Goal: Information Seeking & Learning: Learn about a topic

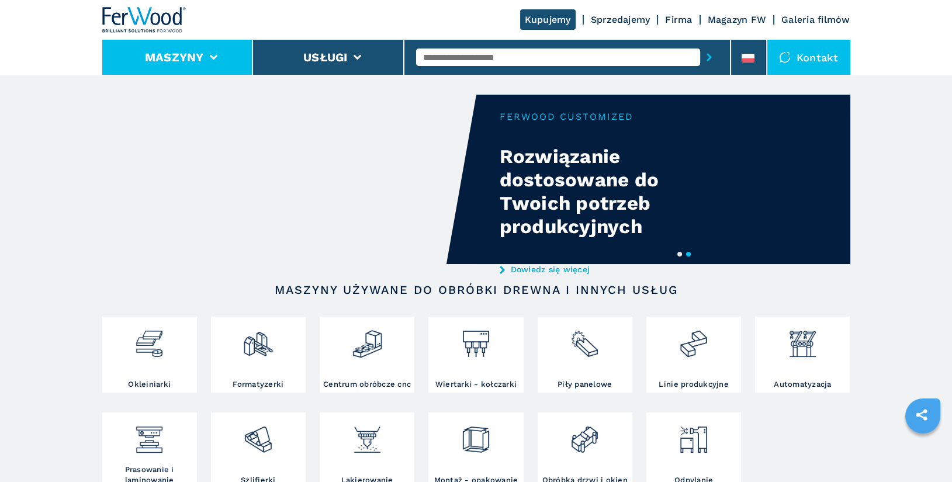
click at [207, 58] on li "Maszyny" at bounding box center [177, 57] width 151 height 35
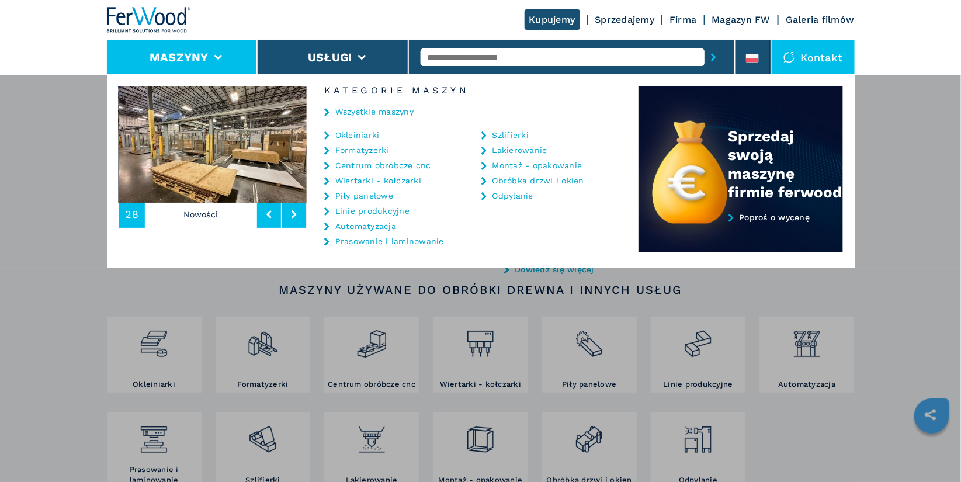
click at [387, 168] on link "Centrum obróbcze cnc" at bounding box center [383, 165] width 96 height 8
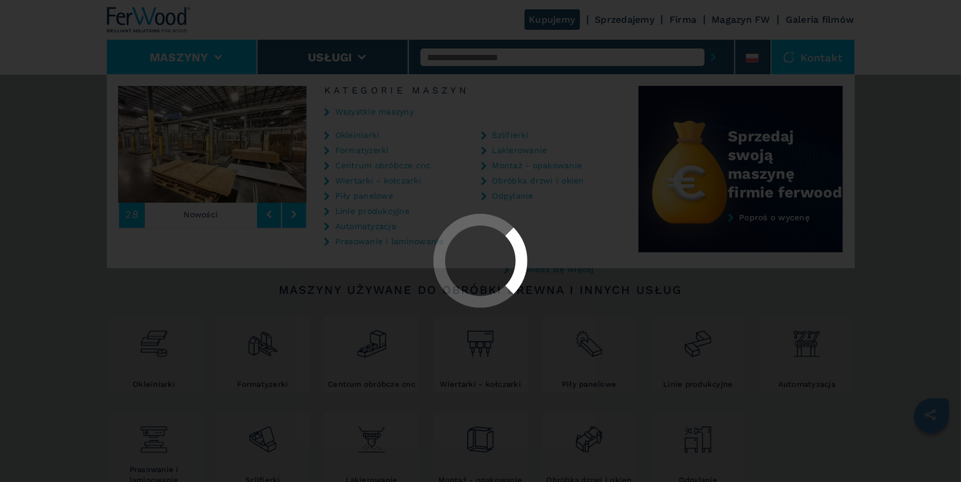
select select "**********"
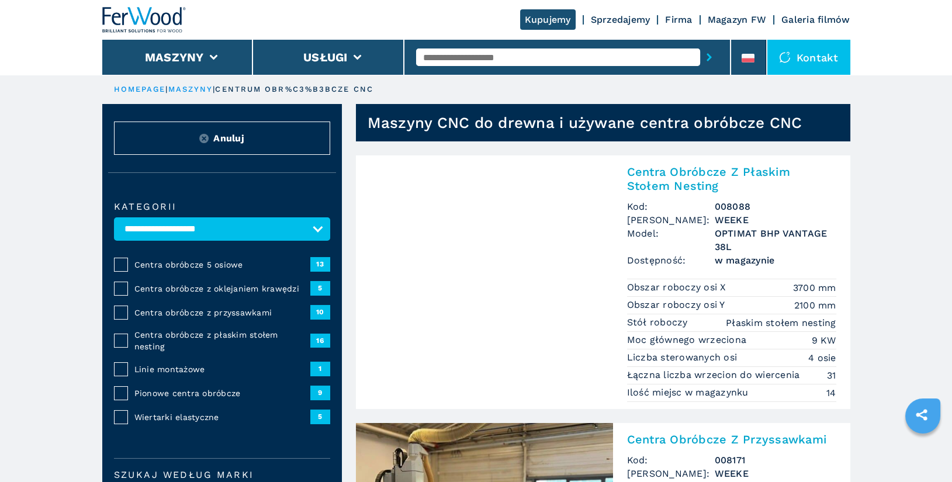
click at [240, 287] on span "Centra obróbcze z oklejaniem krawędzi" at bounding box center [222, 289] width 176 height 12
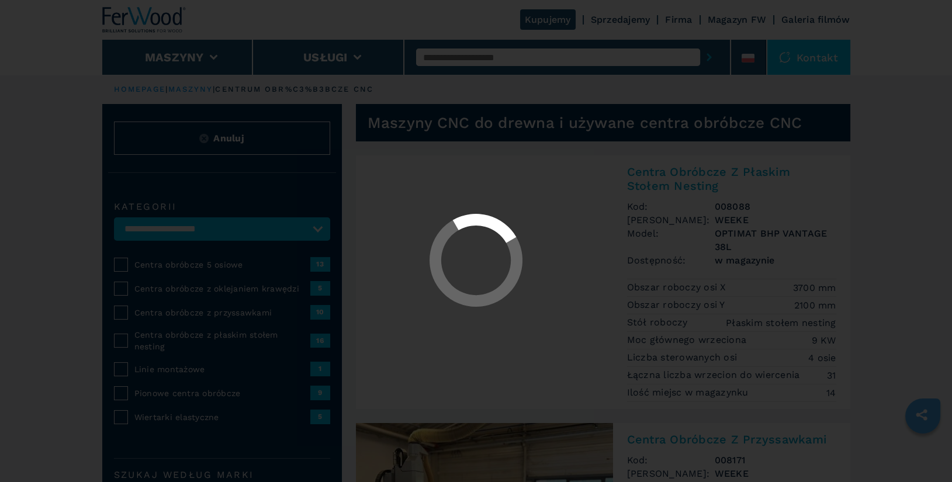
select select "**********"
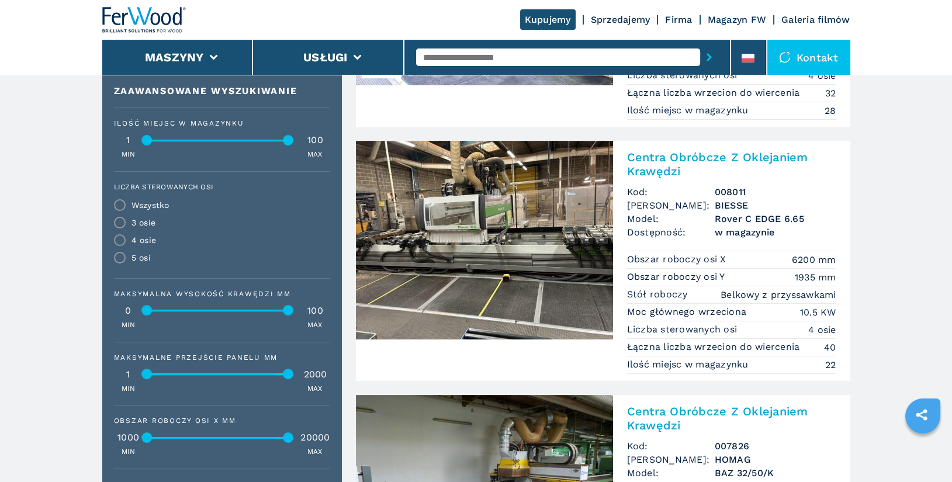
scroll to position [540, 0]
click at [696, 153] on h2 "Centra Obróbcze Z Oklejaniem Krawędzi" at bounding box center [731, 165] width 209 height 28
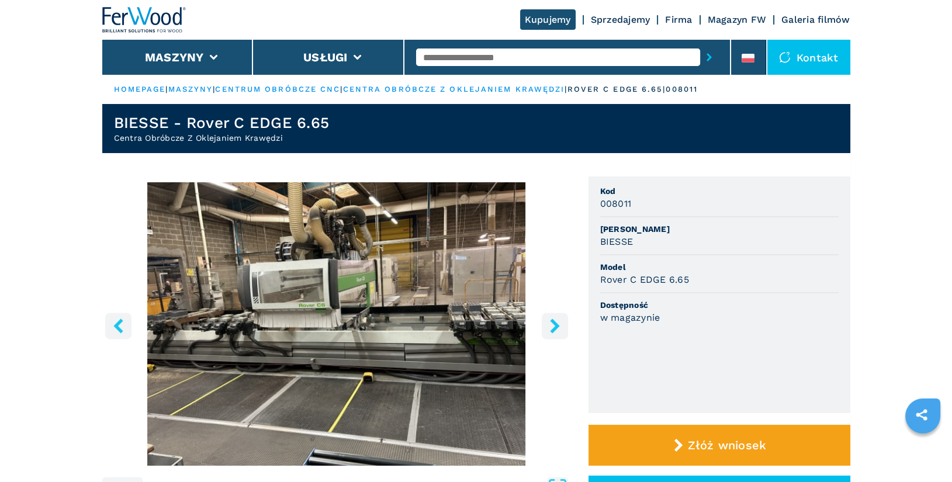
scroll to position [31, 0]
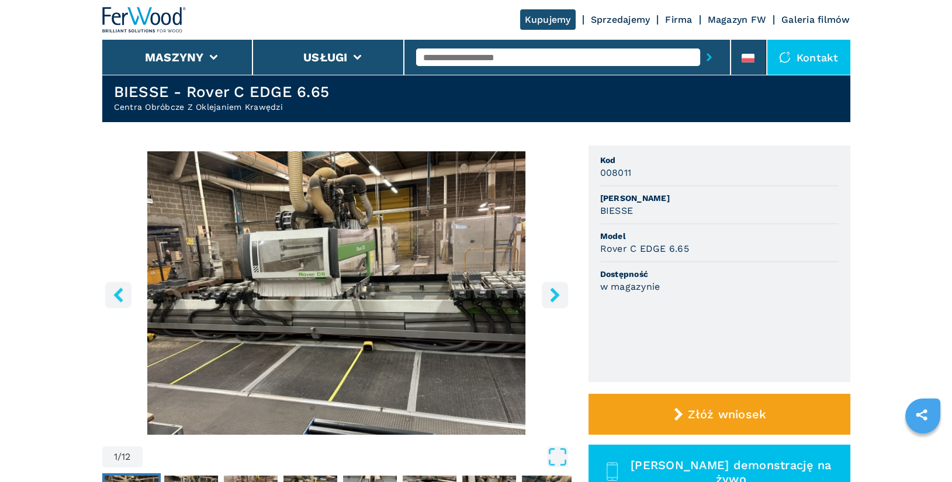
click at [559, 291] on icon "right-button" at bounding box center [554, 294] width 15 height 15
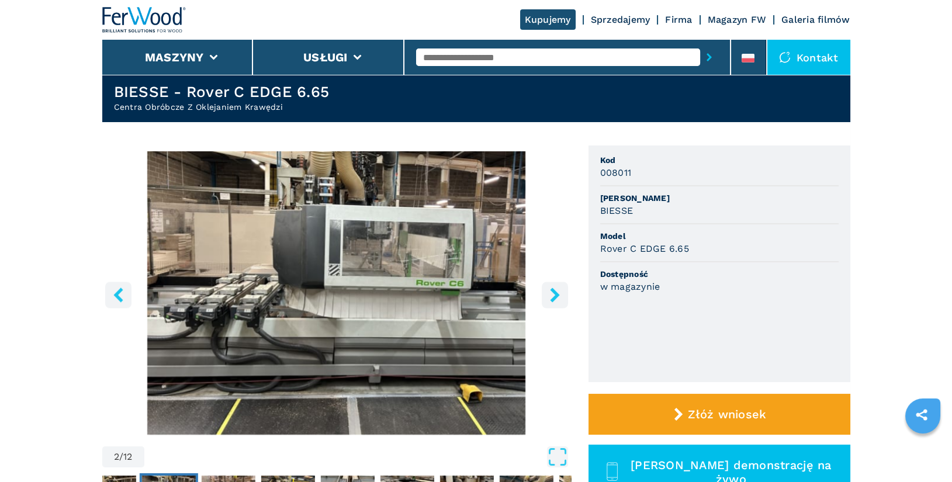
click at [551, 294] on icon "right-button" at bounding box center [554, 294] width 15 height 15
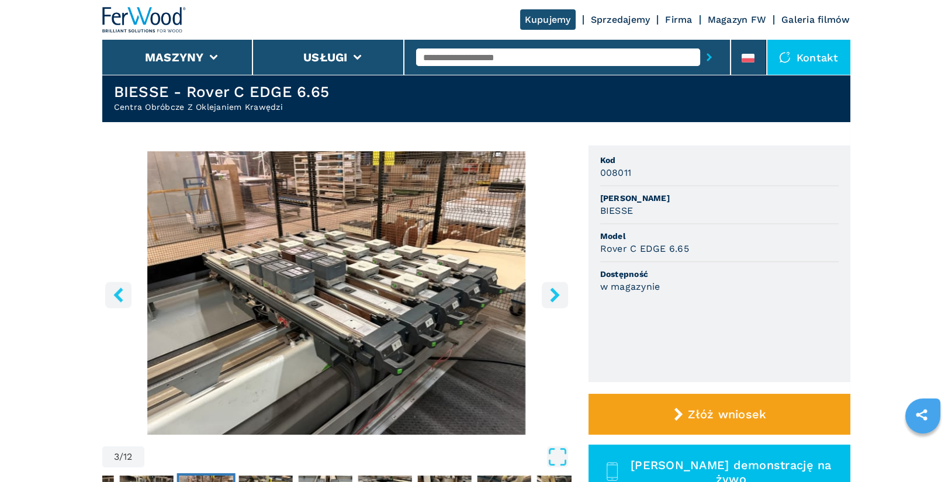
click at [551, 294] on icon "right-button" at bounding box center [554, 294] width 15 height 15
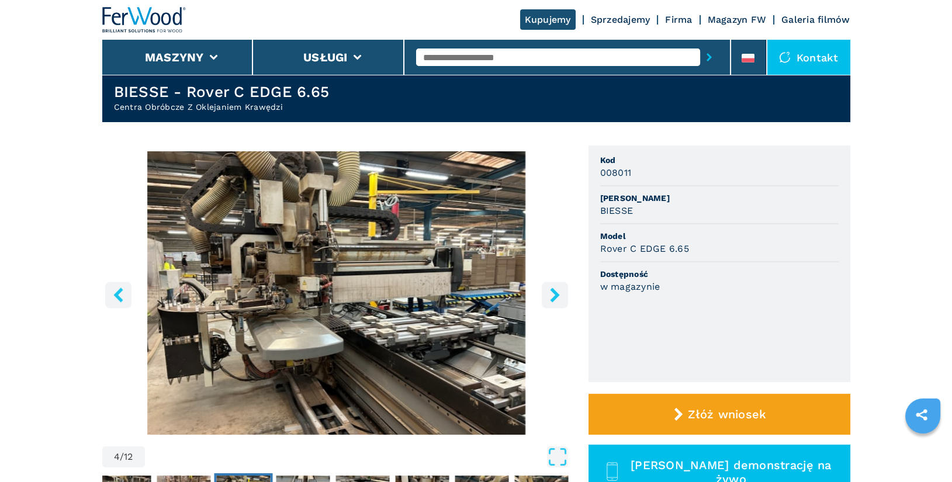
click at [551, 294] on icon "right-button" at bounding box center [554, 294] width 15 height 15
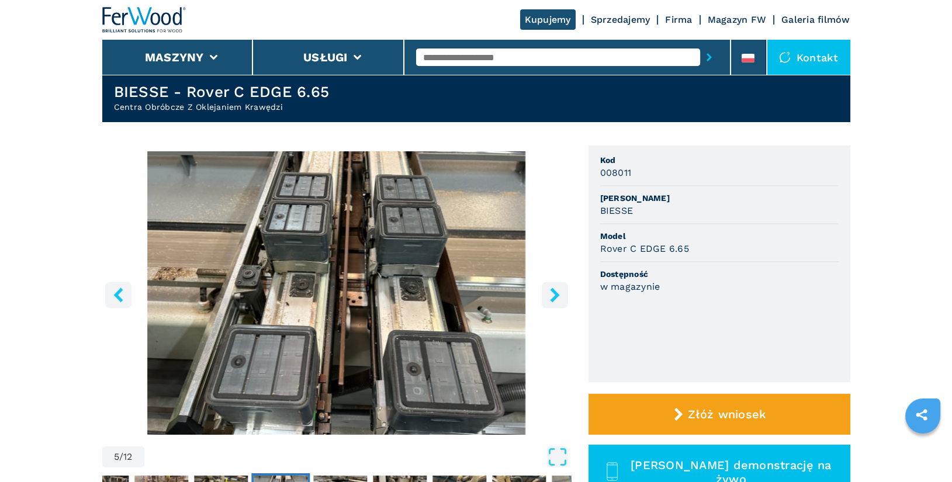
click at [551, 294] on icon "right-button" at bounding box center [554, 294] width 15 height 15
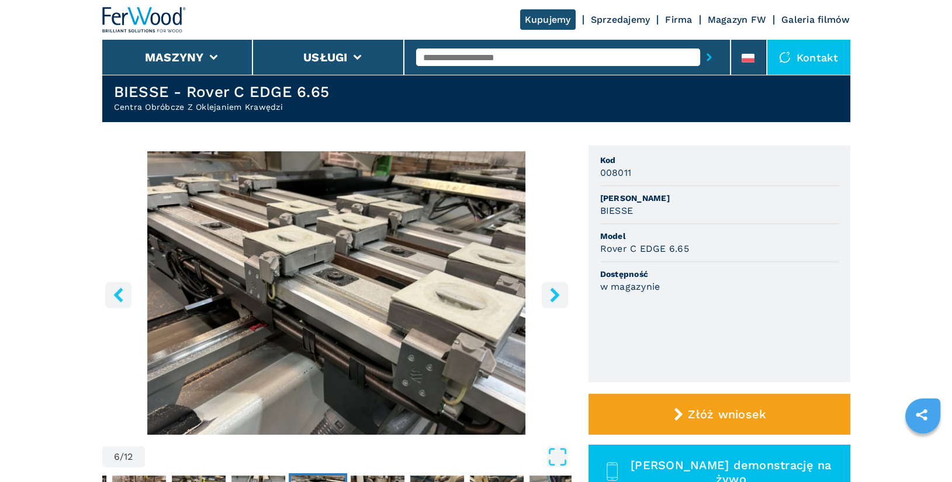
click at [551, 294] on icon "right-button" at bounding box center [554, 294] width 15 height 15
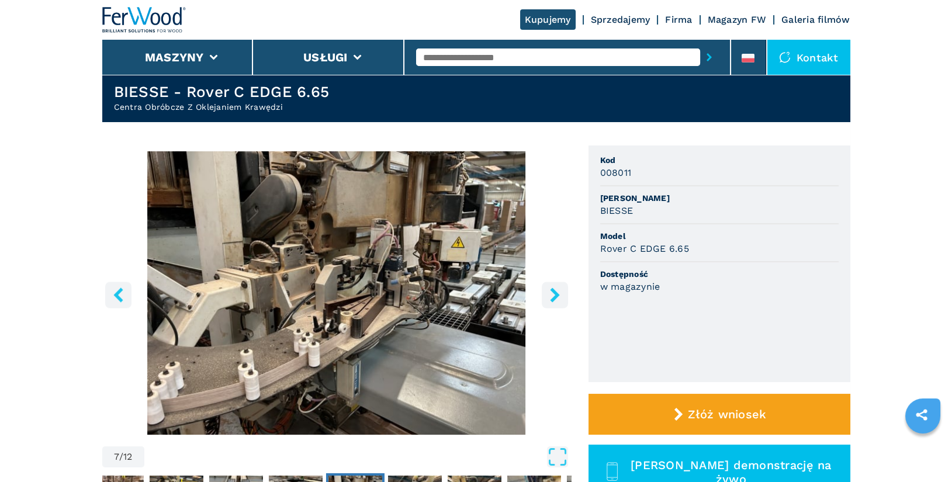
click at [551, 294] on icon "right-button" at bounding box center [554, 294] width 15 height 15
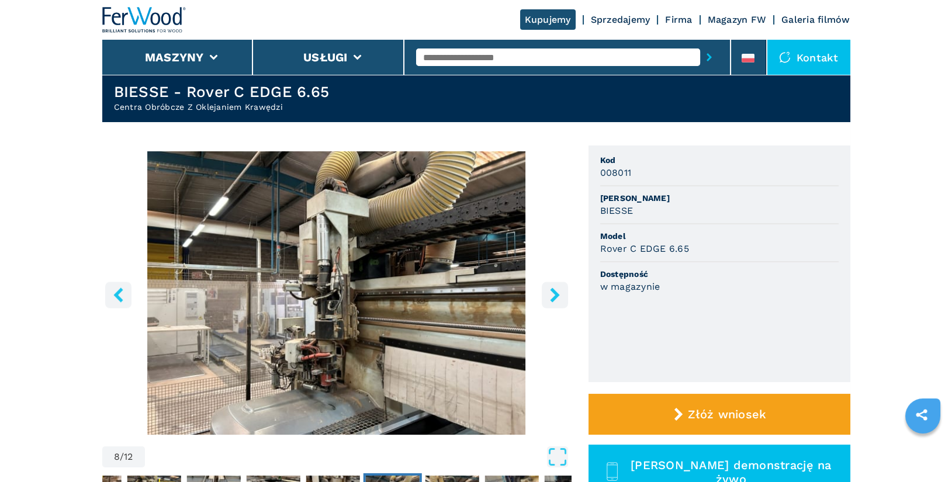
click at [551, 294] on icon "right-button" at bounding box center [554, 294] width 15 height 15
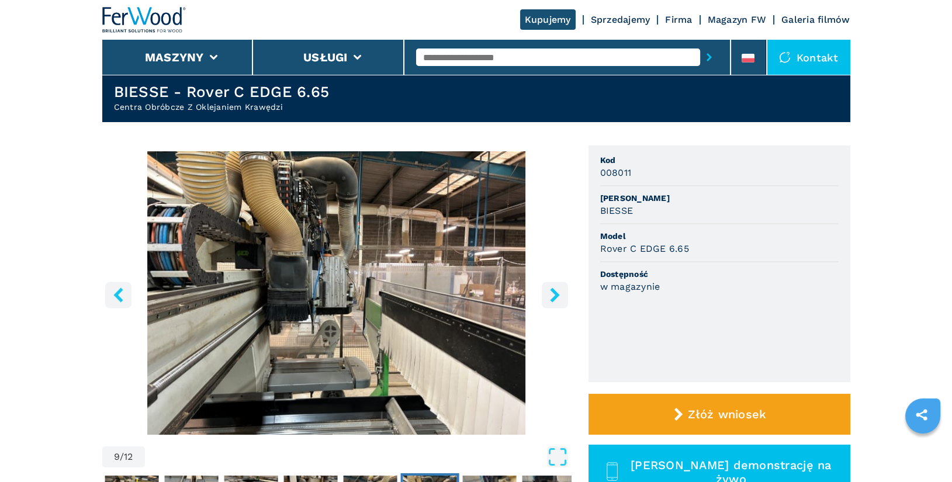
click at [551, 294] on icon "right-button" at bounding box center [554, 294] width 15 height 15
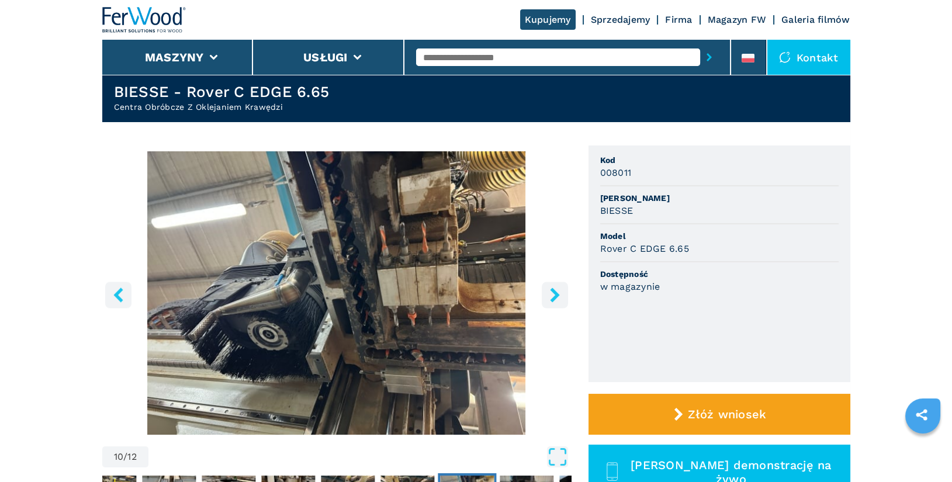
click at [551, 294] on icon "right-button" at bounding box center [554, 294] width 15 height 15
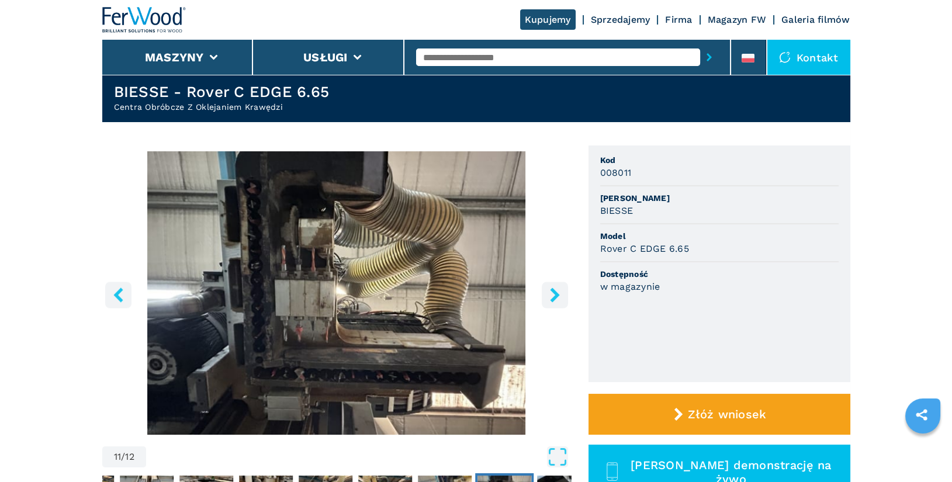
click at [551, 294] on icon "right-button" at bounding box center [554, 294] width 15 height 15
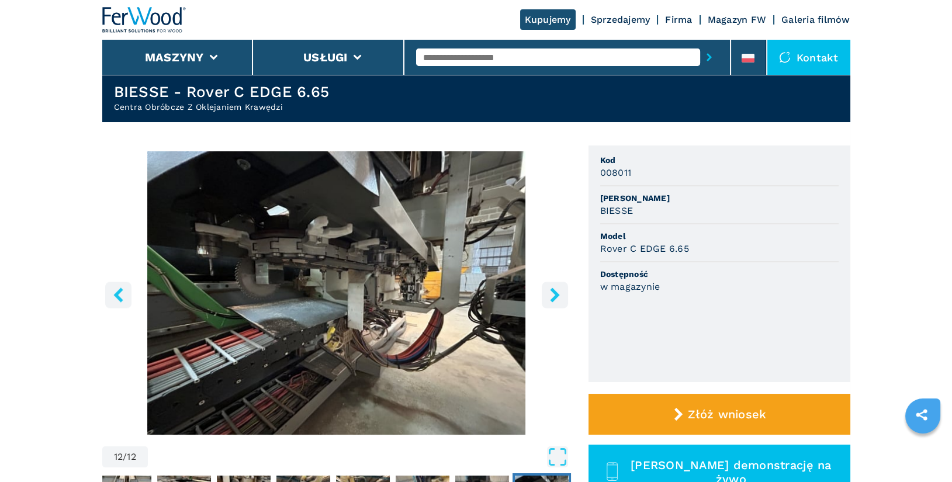
click at [551, 294] on icon "right-button" at bounding box center [554, 294] width 15 height 15
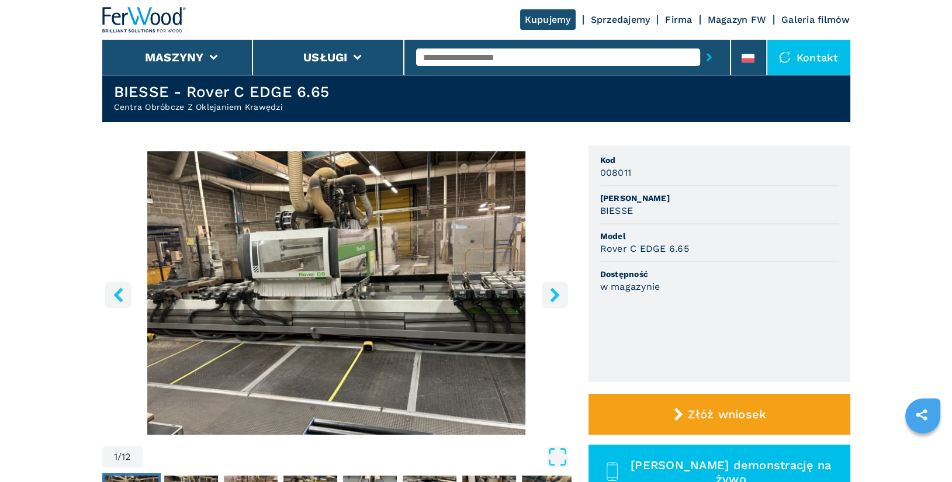
click at [551, 294] on icon "right-button" at bounding box center [554, 294] width 15 height 15
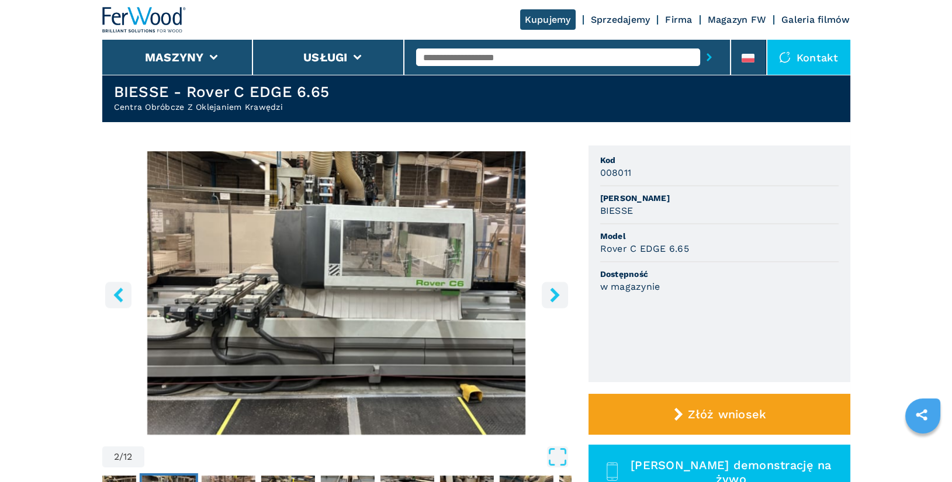
click at [551, 294] on icon "right-button" at bounding box center [554, 294] width 15 height 15
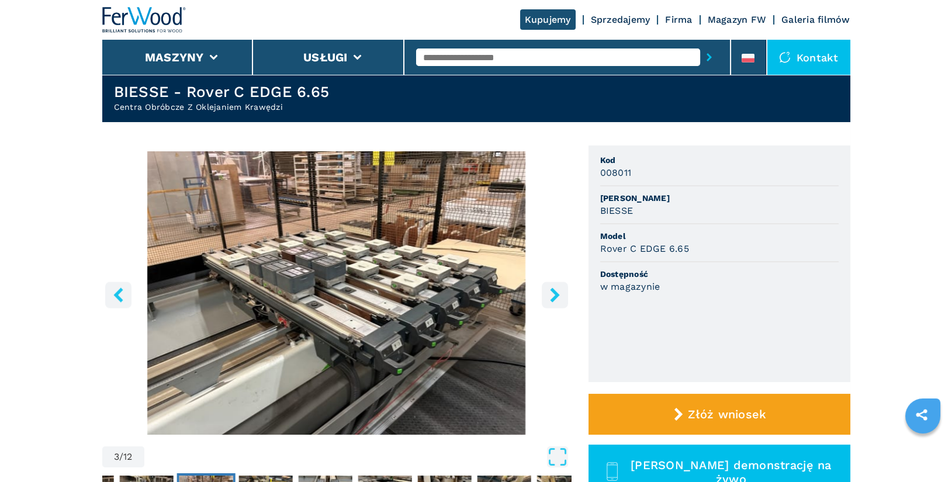
click at [551, 294] on icon "right-button" at bounding box center [554, 294] width 15 height 15
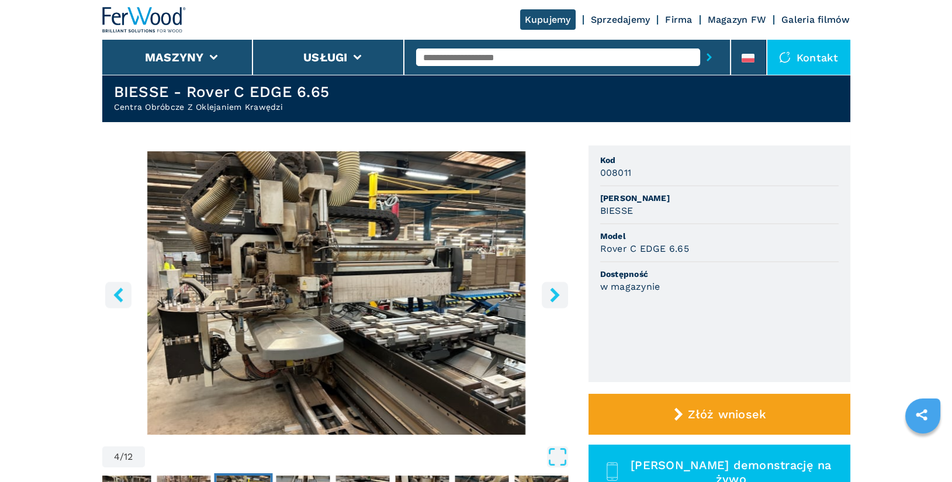
click at [551, 294] on icon "right-button" at bounding box center [554, 294] width 15 height 15
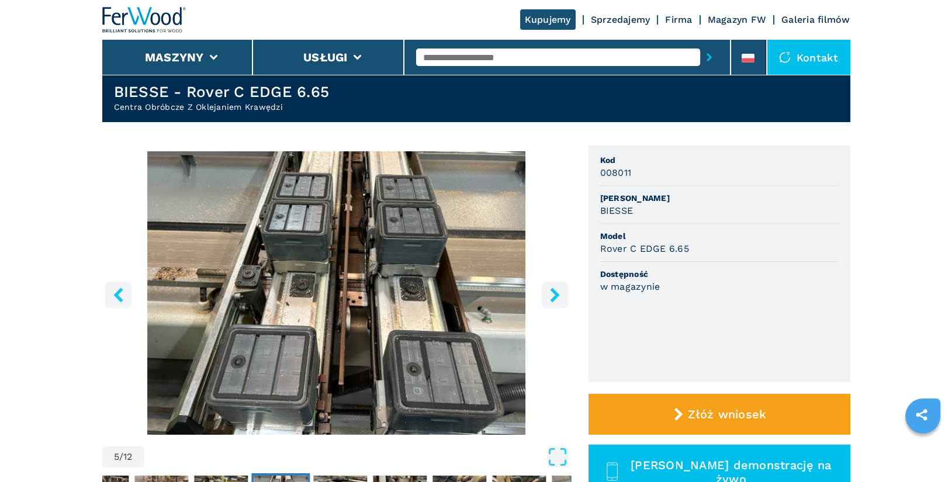
click at [551, 294] on icon "right-button" at bounding box center [554, 294] width 15 height 15
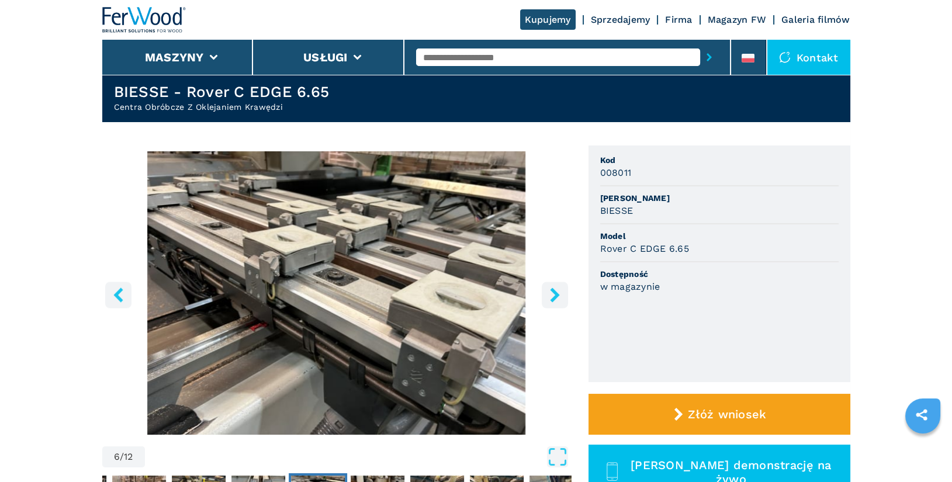
click at [551, 294] on icon "right-button" at bounding box center [554, 294] width 15 height 15
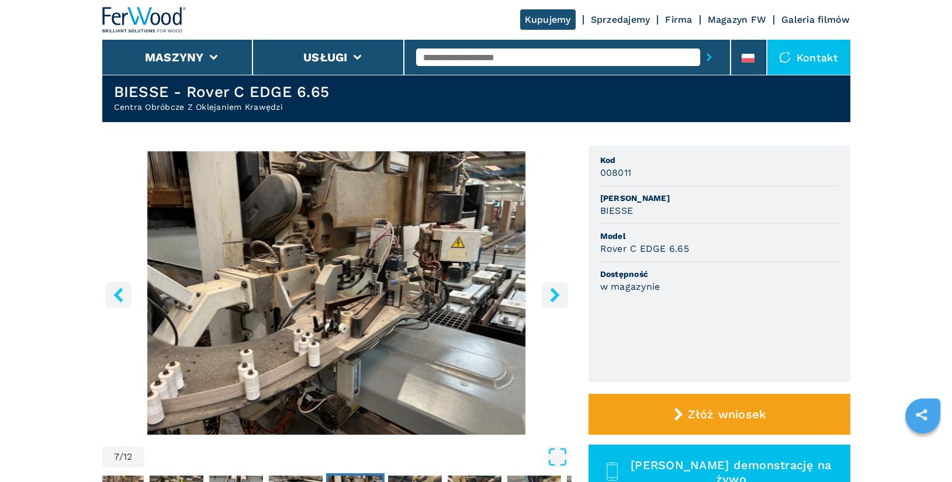
click at [551, 294] on icon "right-button" at bounding box center [554, 294] width 15 height 15
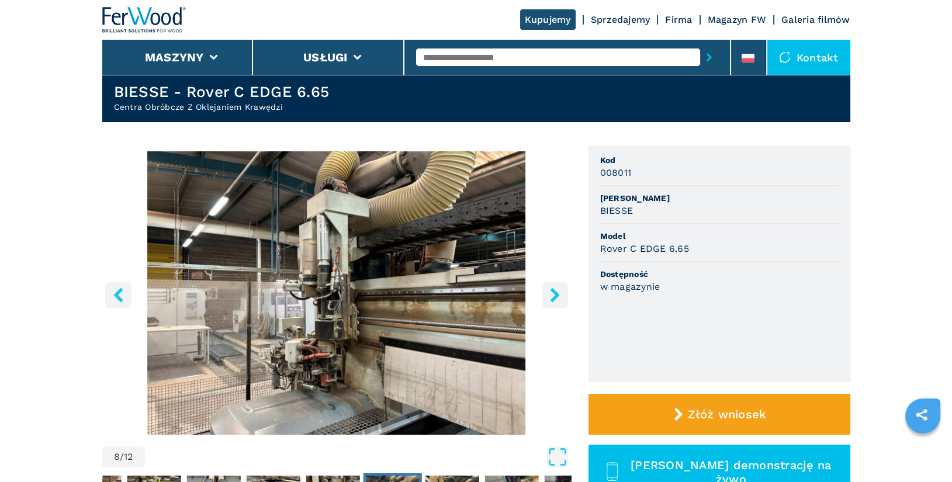
click at [551, 294] on icon "right-button" at bounding box center [554, 294] width 15 height 15
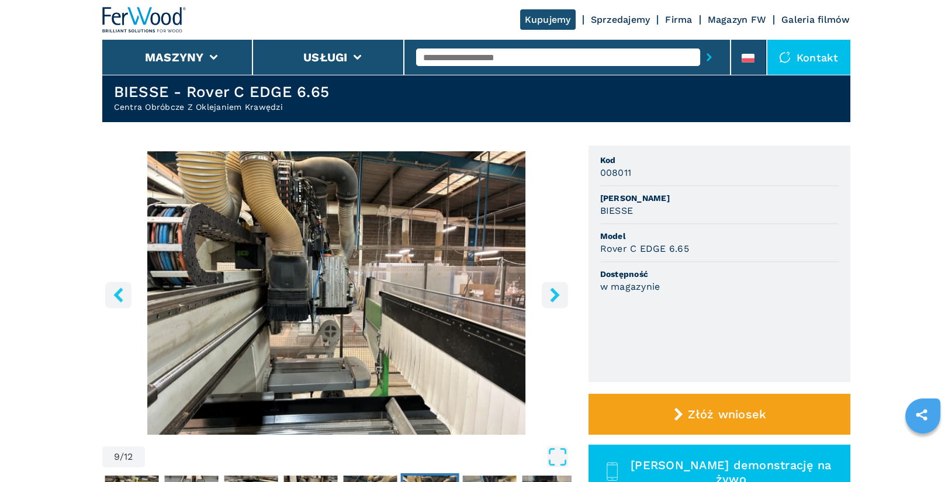
click at [551, 294] on icon "right-button" at bounding box center [554, 294] width 15 height 15
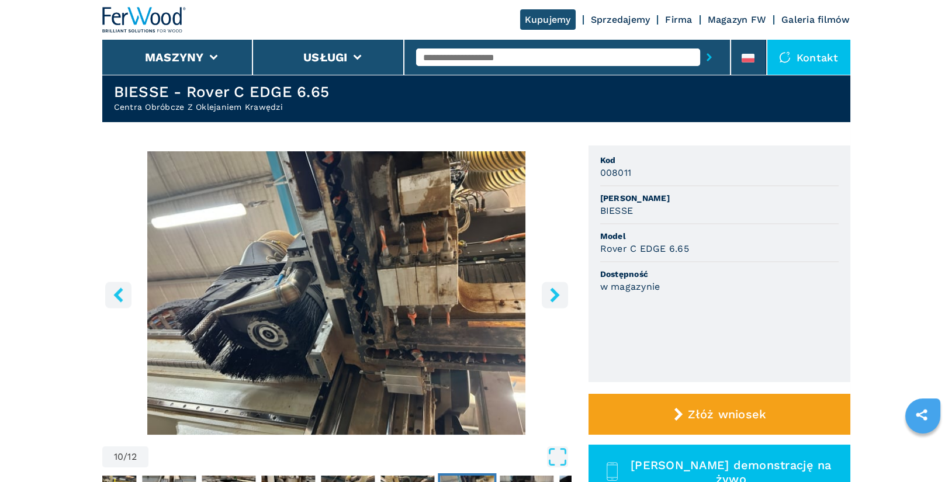
click at [551, 294] on icon "right-button" at bounding box center [554, 294] width 15 height 15
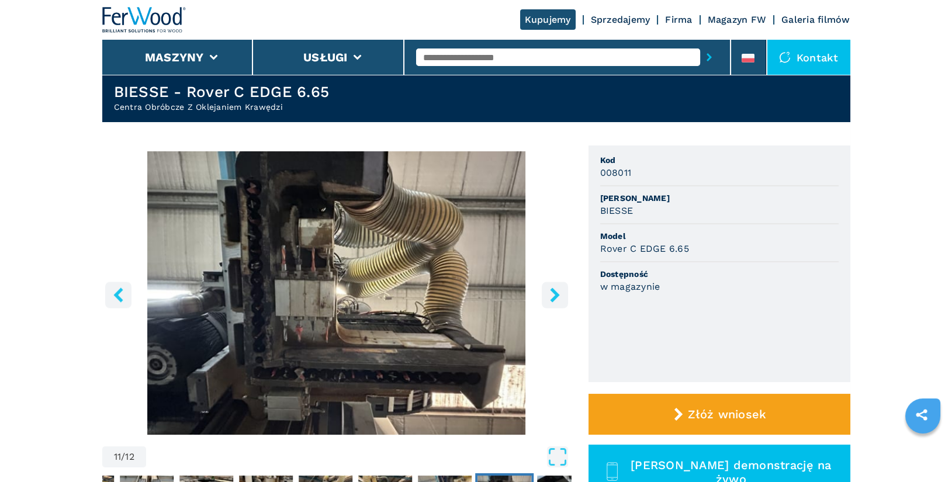
click at [551, 294] on icon "right-button" at bounding box center [554, 294] width 15 height 15
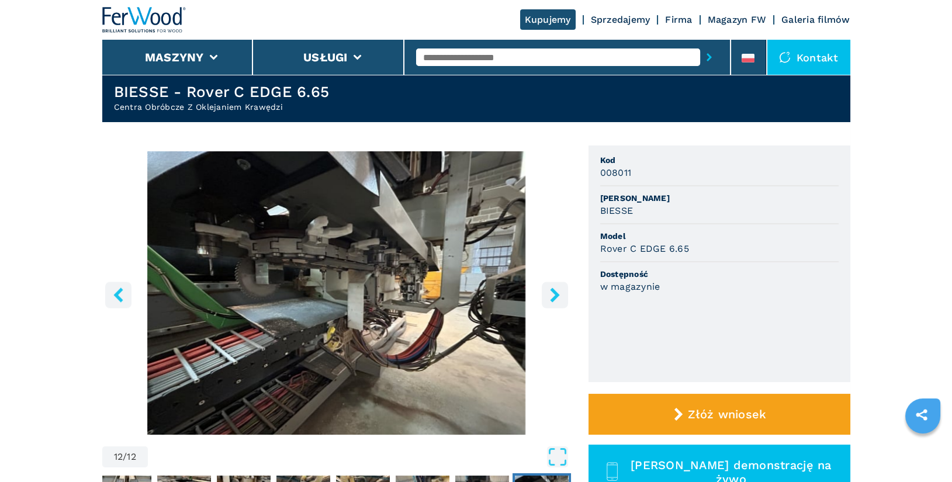
click at [551, 294] on icon "right-button" at bounding box center [554, 294] width 15 height 15
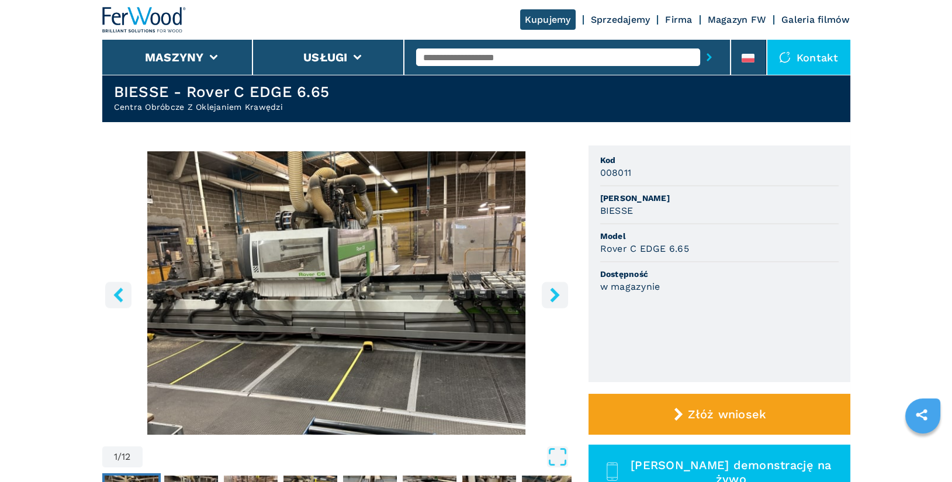
click at [551, 294] on icon "right-button" at bounding box center [554, 294] width 15 height 15
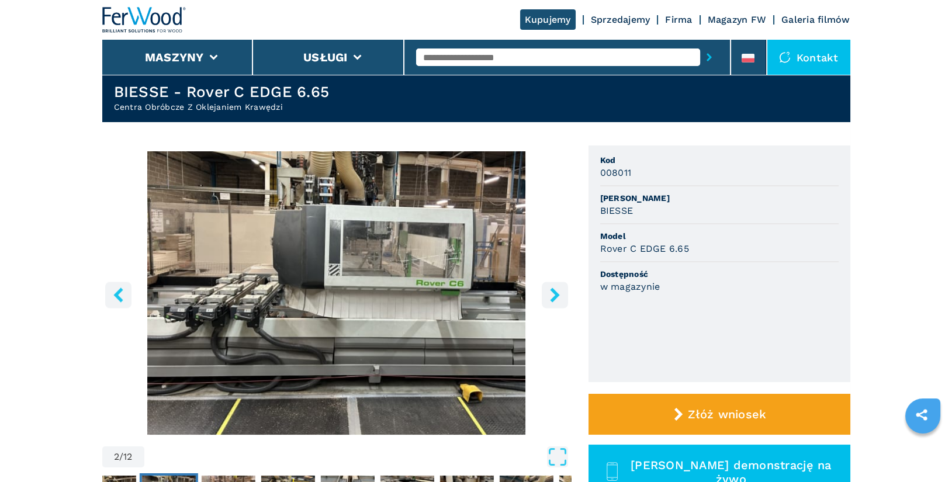
click at [551, 294] on icon "right-button" at bounding box center [554, 294] width 15 height 15
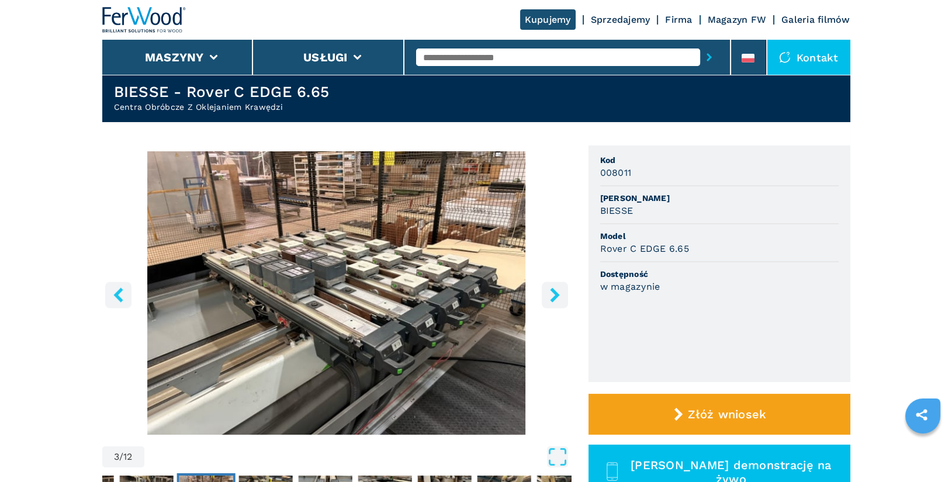
click at [551, 294] on icon "right-button" at bounding box center [554, 294] width 15 height 15
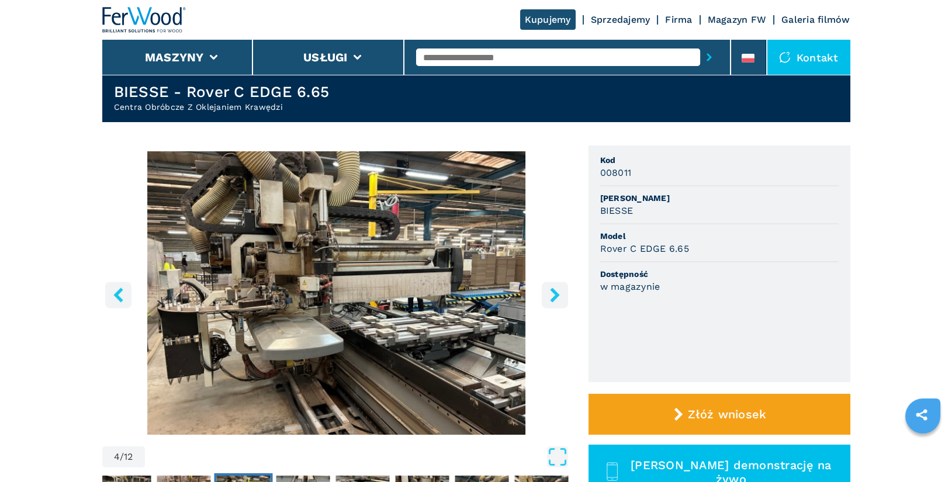
click at [551, 294] on icon "right-button" at bounding box center [554, 294] width 15 height 15
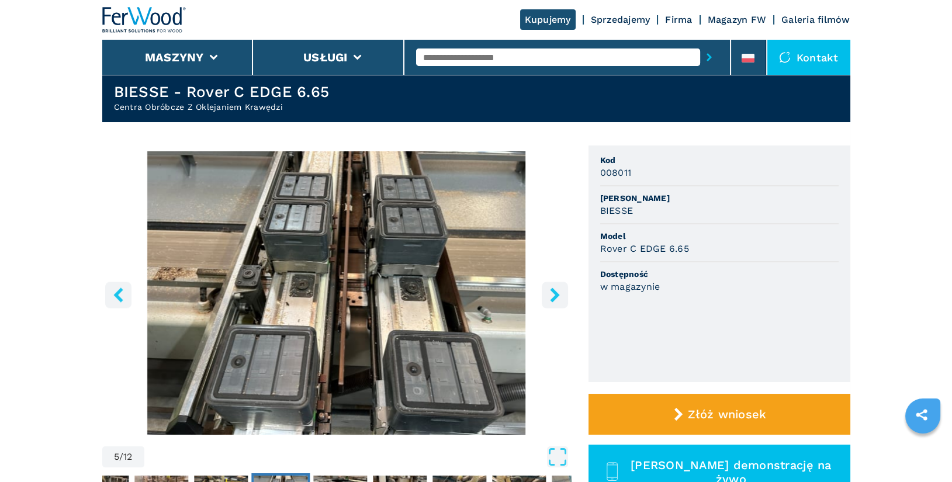
click at [551, 294] on icon "right-button" at bounding box center [554, 294] width 15 height 15
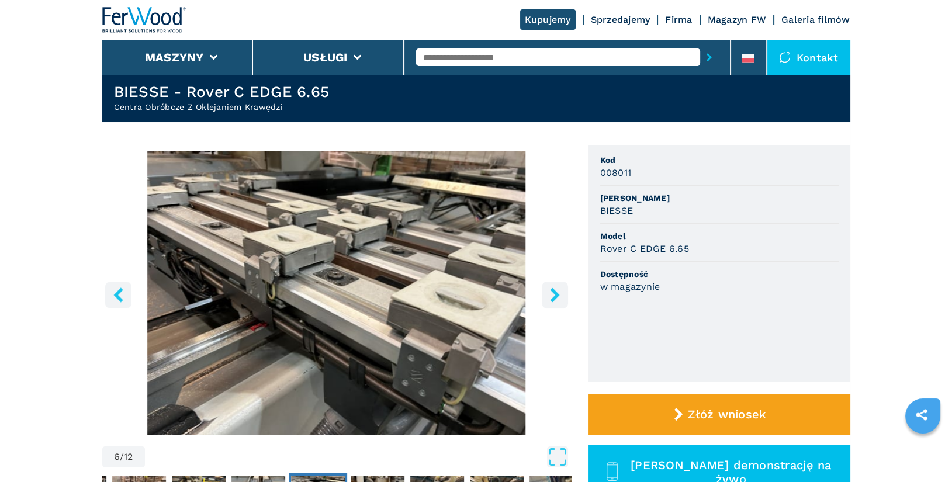
click at [551, 294] on icon "right-button" at bounding box center [554, 294] width 15 height 15
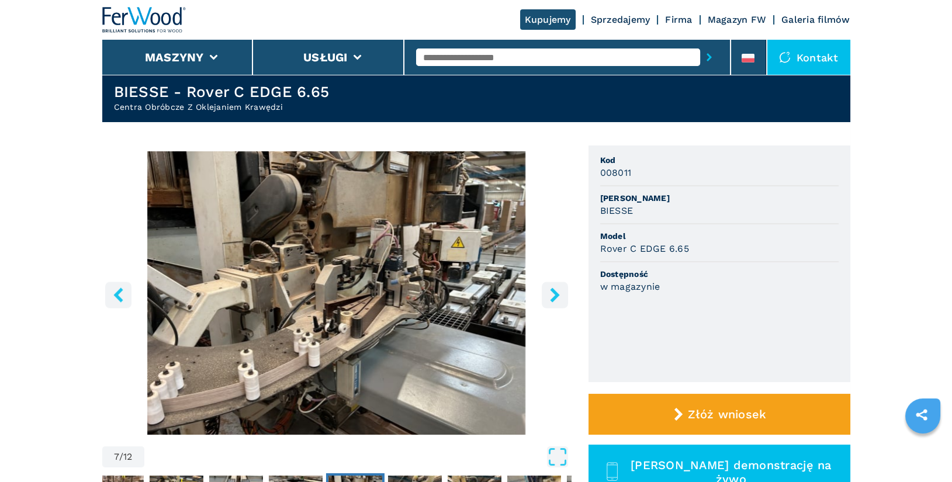
click at [551, 294] on icon "right-button" at bounding box center [554, 294] width 15 height 15
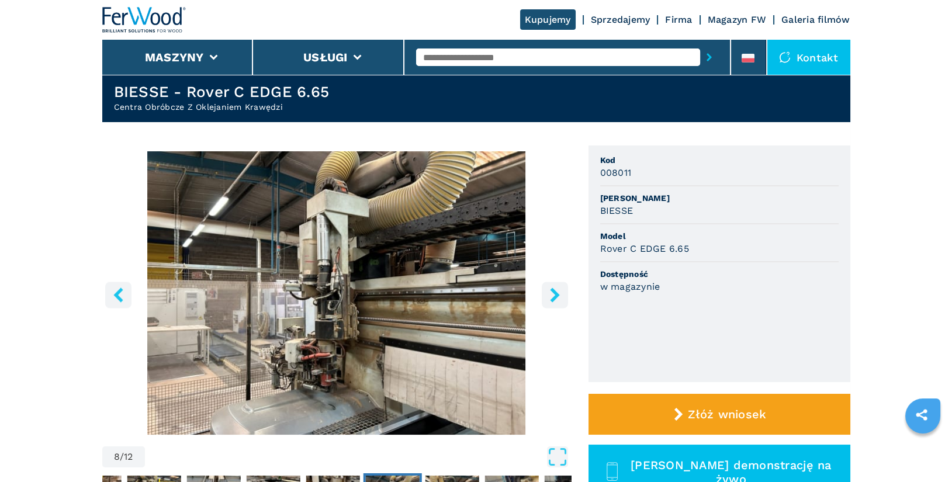
click at [551, 294] on icon "right-button" at bounding box center [554, 294] width 15 height 15
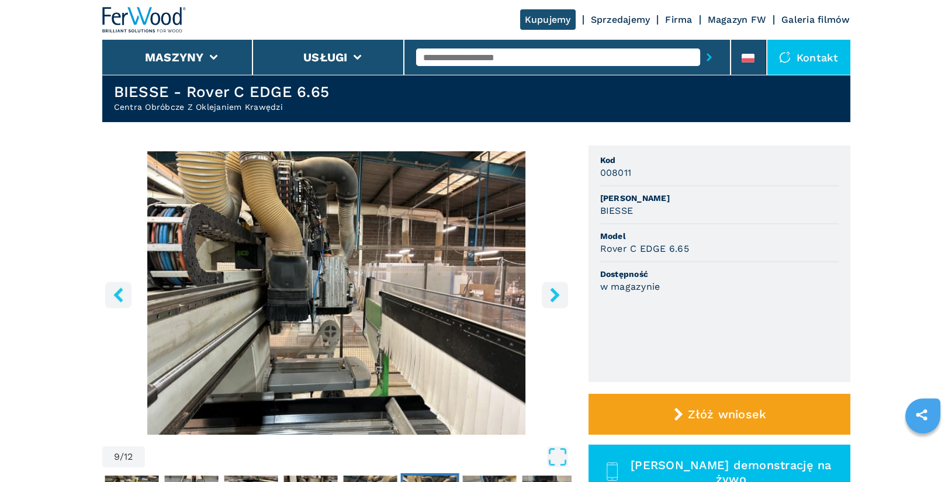
click at [551, 294] on icon "right-button" at bounding box center [554, 294] width 15 height 15
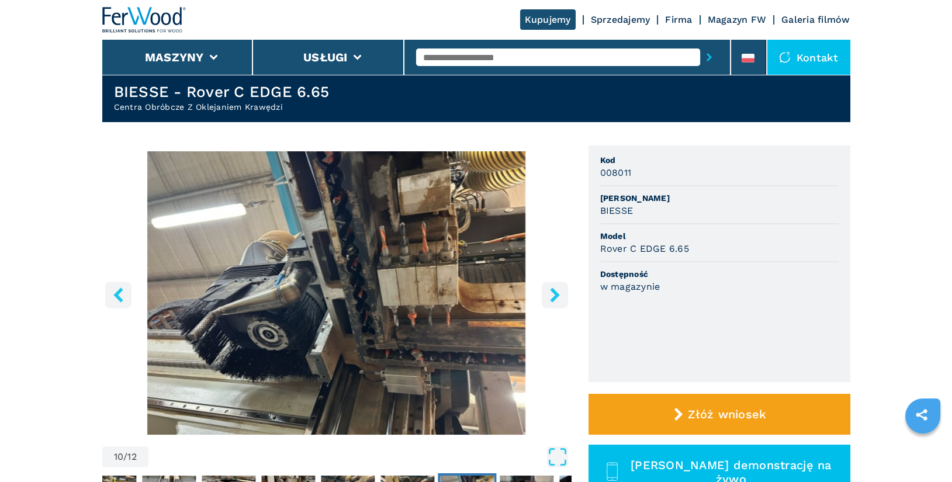
click at [551, 294] on icon "right-button" at bounding box center [554, 294] width 15 height 15
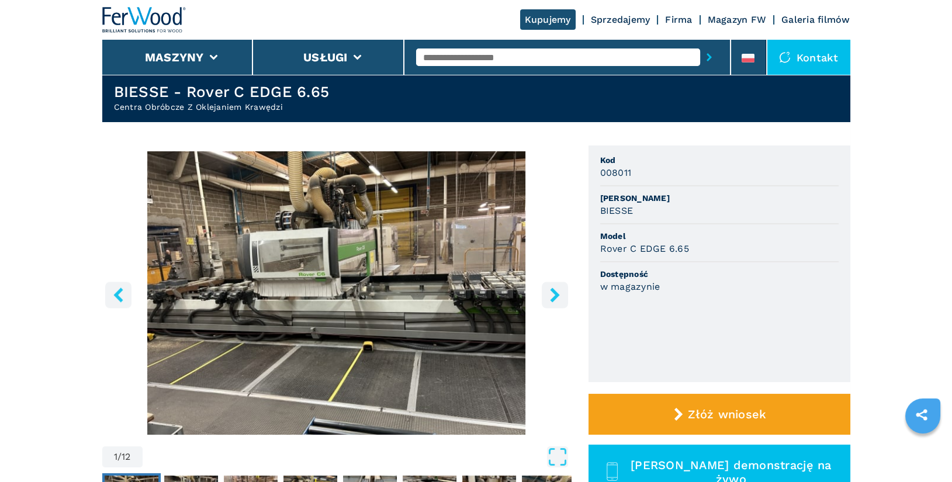
select select "**********"
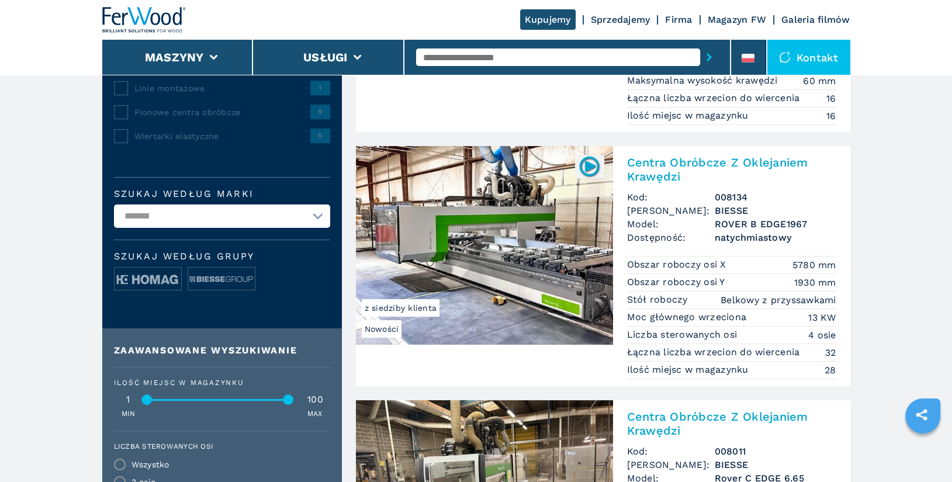
scroll to position [281, 0]
click at [568, 254] on img at bounding box center [484, 245] width 257 height 199
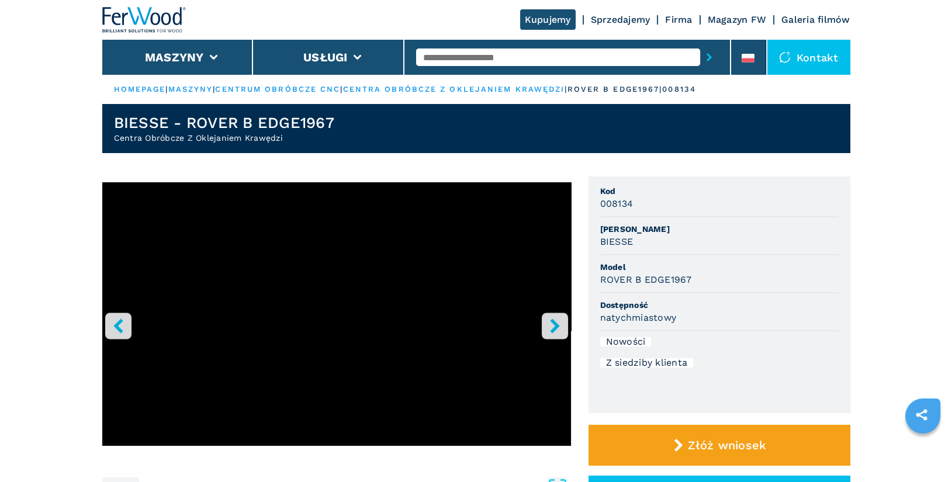
click at [549, 321] on icon "right-button" at bounding box center [554, 325] width 15 height 15
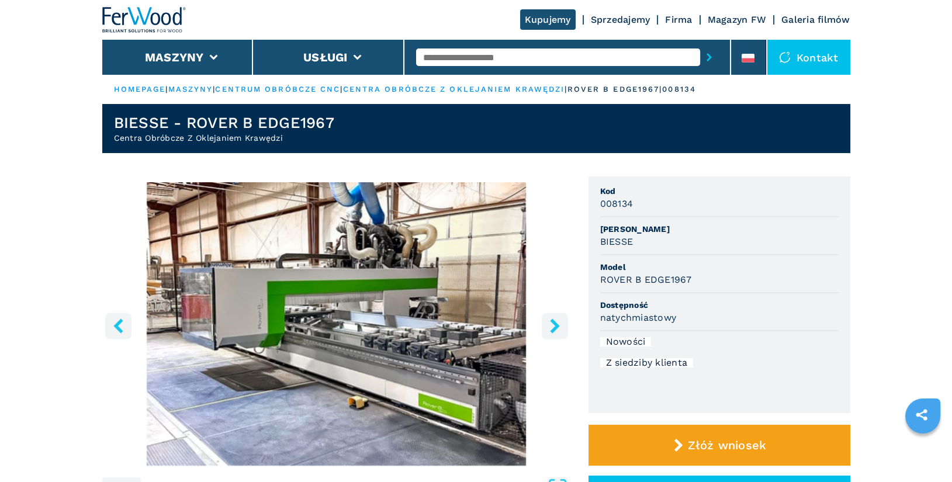
click at [547, 327] on icon "right-button" at bounding box center [554, 325] width 15 height 15
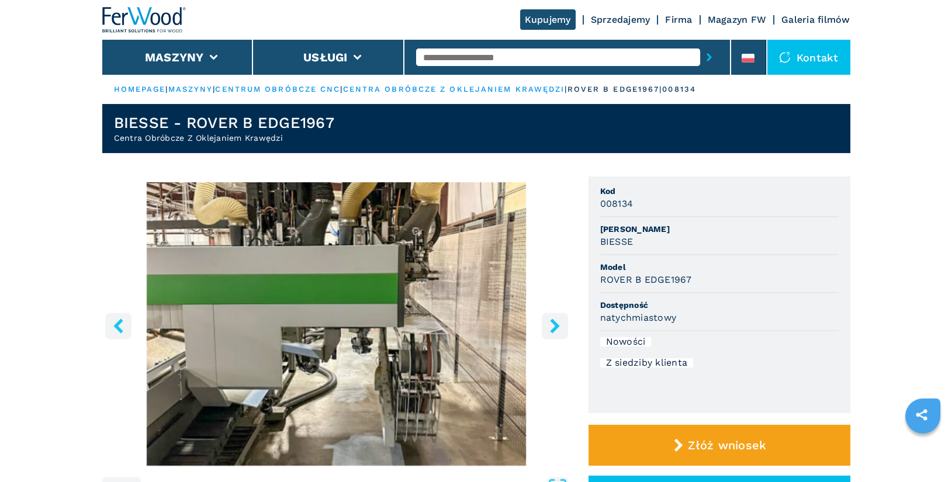
click at [547, 327] on icon "right-button" at bounding box center [554, 325] width 15 height 15
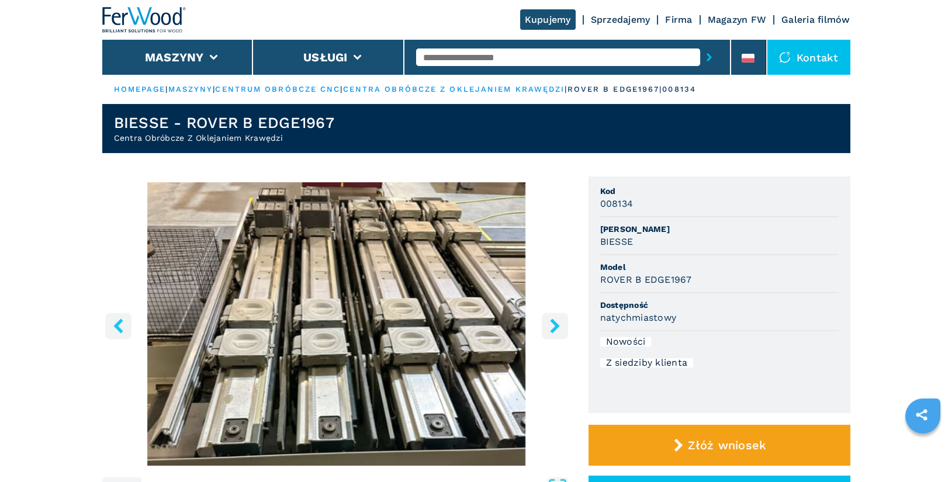
click at [547, 327] on icon "right-button" at bounding box center [554, 325] width 15 height 15
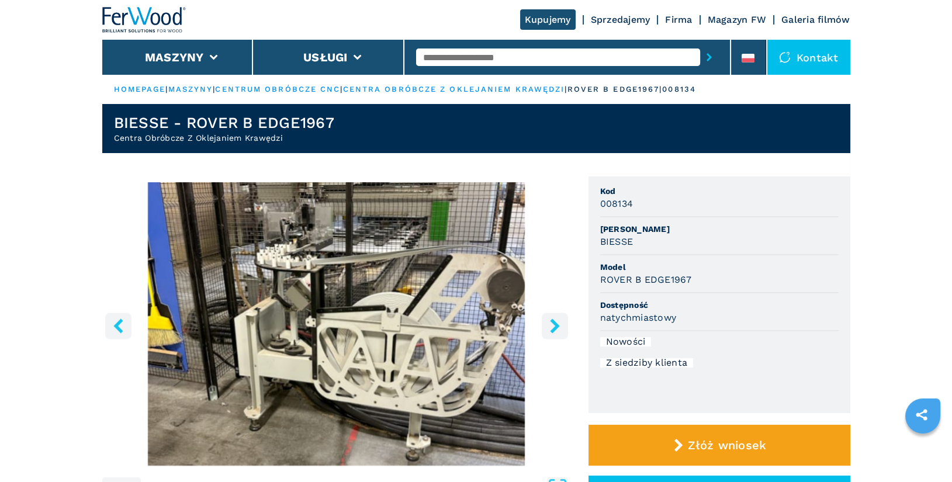
click at [547, 327] on icon "right-button" at bounding box center [554, 325] width 15 height 15
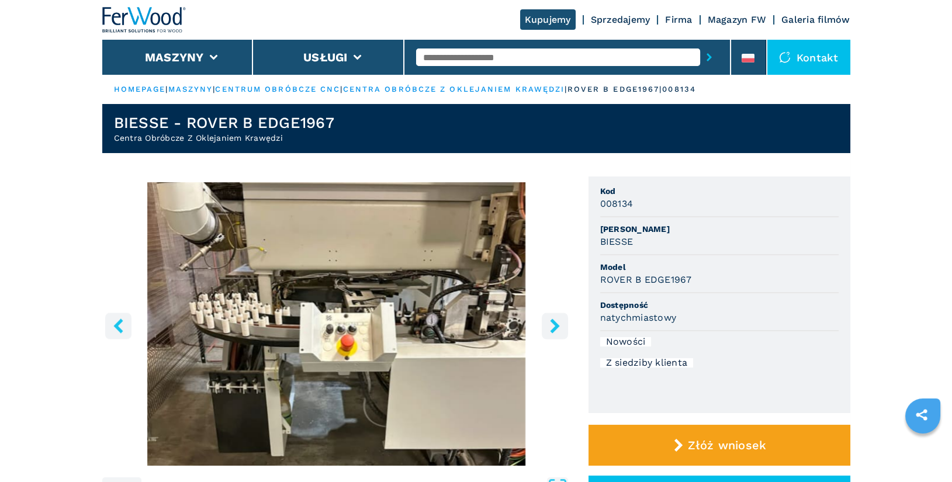
click at [547, 327] on icon "right-button" at bounding box center [554, 325] width 15 height 15
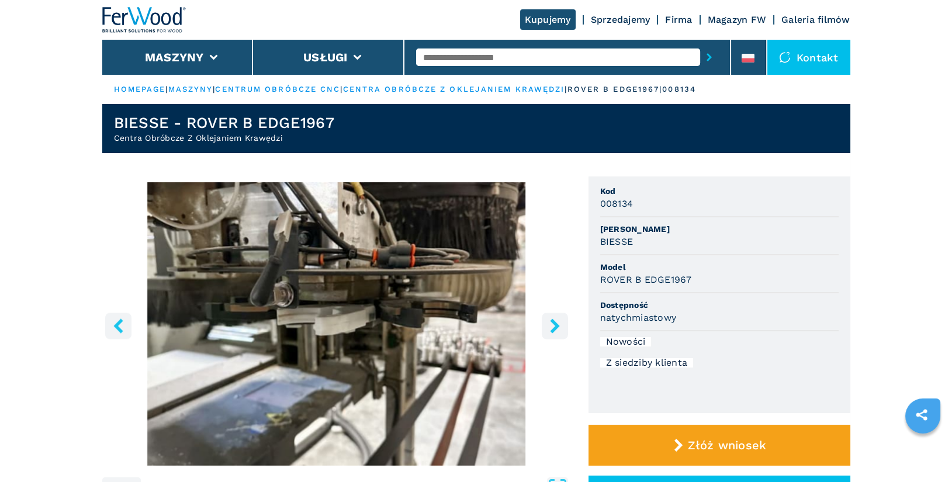
click at [551, 327] on icon "right-button" at bounding box center [554, 325] width 15 height 15
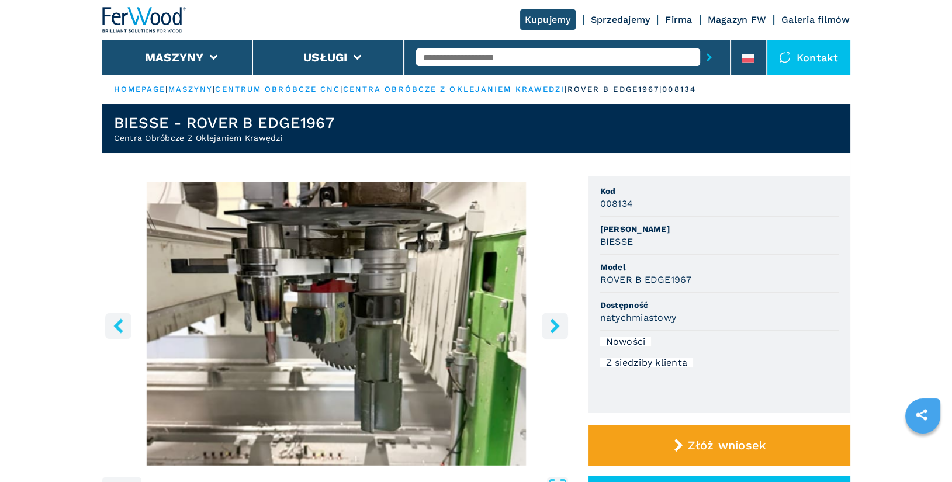
click at [551, 327] on icon "right-button" at bounding box center [554, 325] width 15 height 15
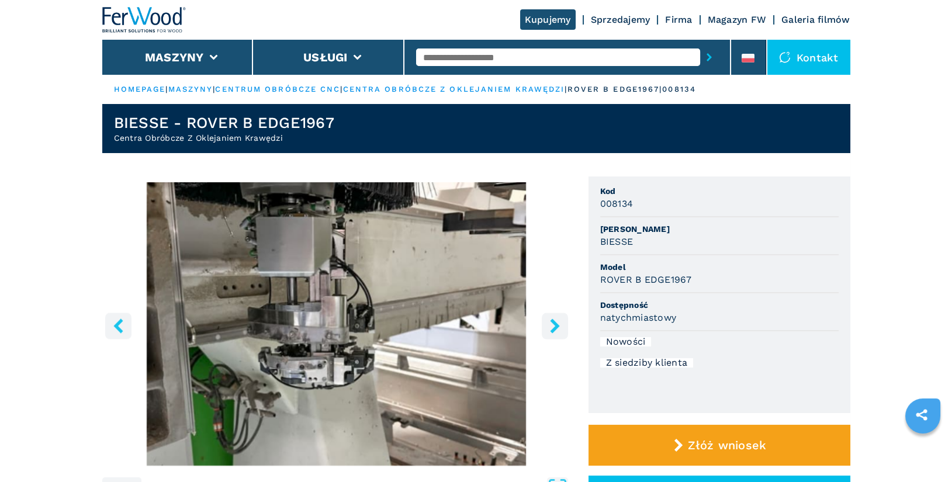
click at [551, 327] on icon "right-button" at bounding box center [554, 325] width 15 height 15
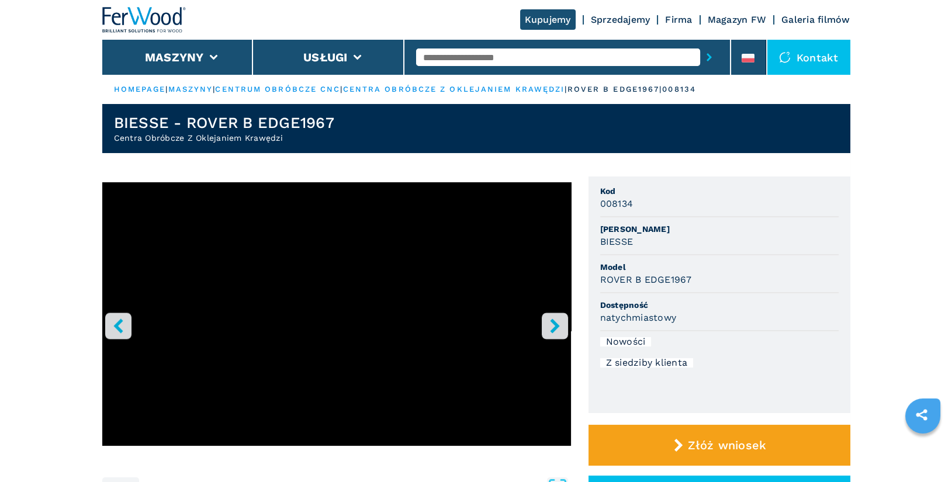
click at [551, 327] on icon "right-button" at bounding box center [554, 325] width 15 height 15
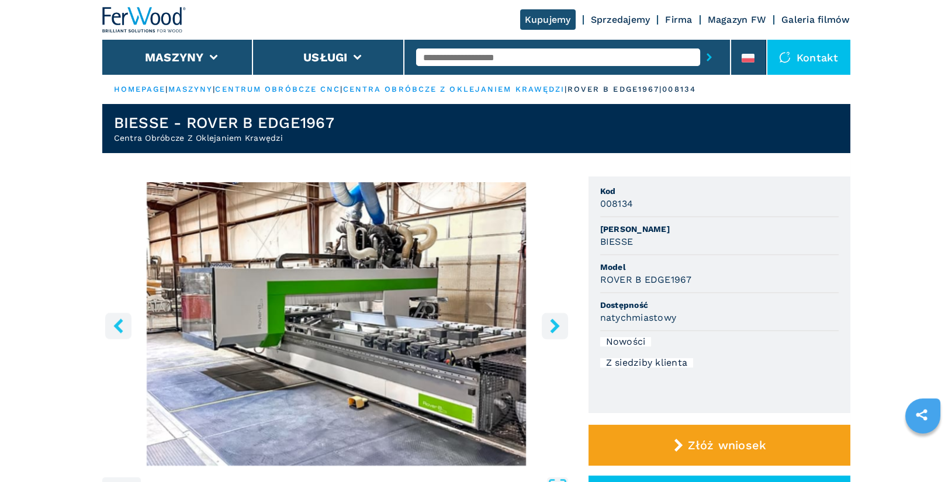
click at [551, 327] on icon "right-button" at bounding box center [554, 325] width 15 height 15
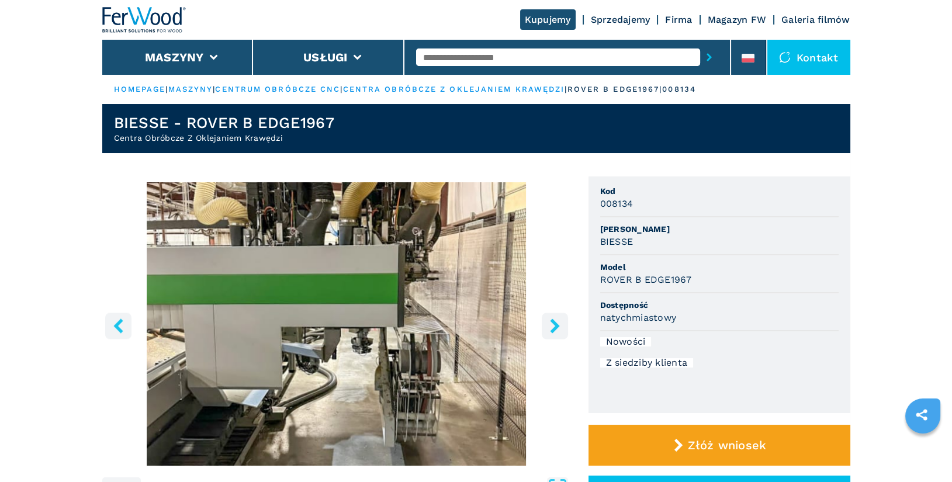
click at [551, 327] on icon "right-button" at bounding box center [554, 325] width 15 height 15
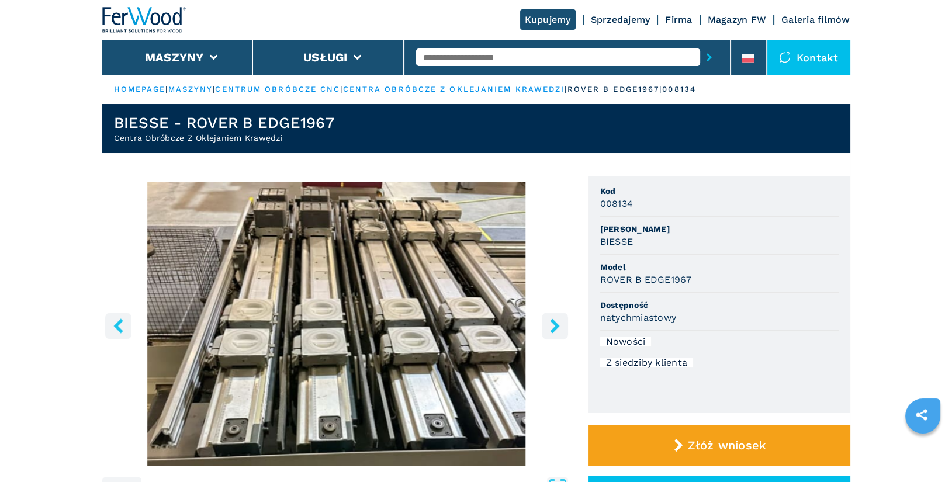
click at [551, 327] on icon "right-button" at bounding box center [554, 325] width 15 height 15
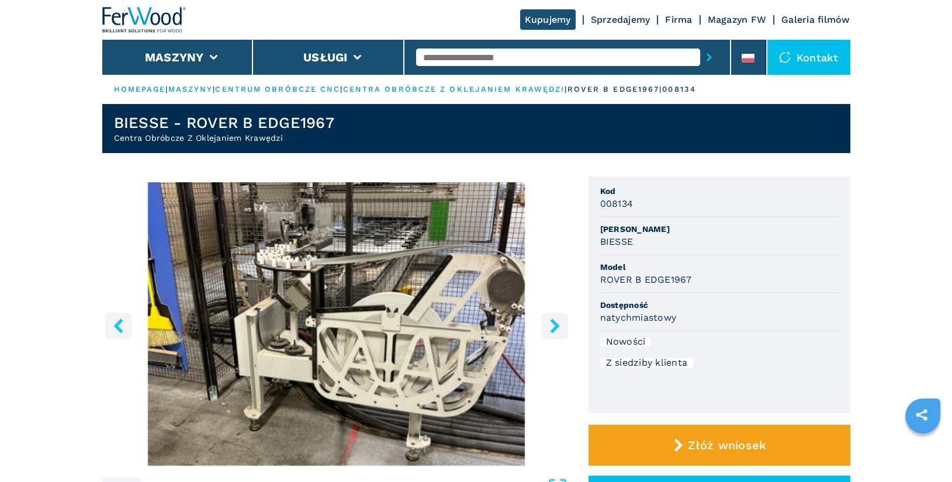
click at [551, 327] on icon "right-button" at bounding box center [554, 325] width 15 height 15
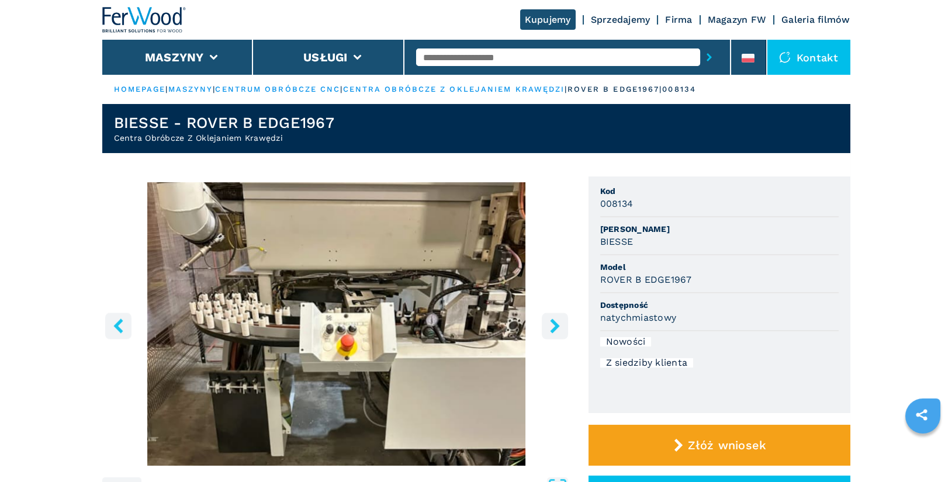
click at [551, 327] on icon "right-button" at bounding box center [554, 325] width 15 height 15
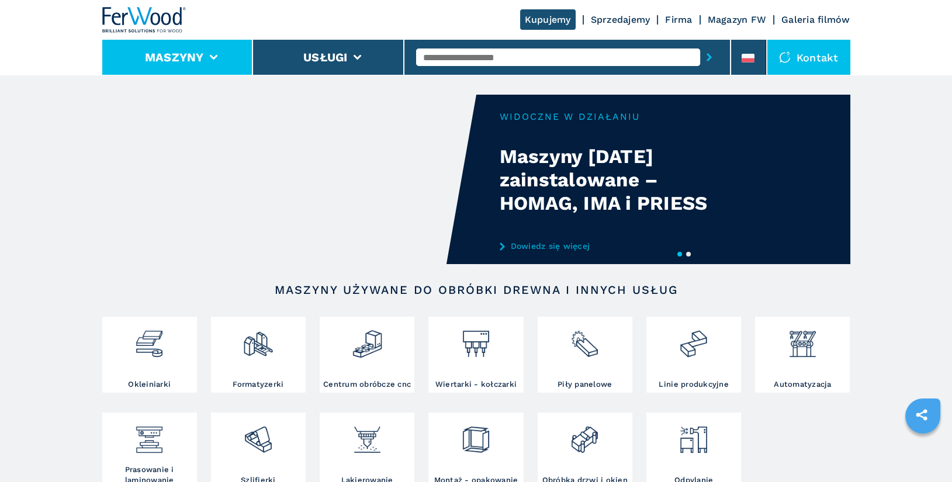
click at [200, 61] on button "Maszyny" at bounding box center [174, 57] width 59 height 14
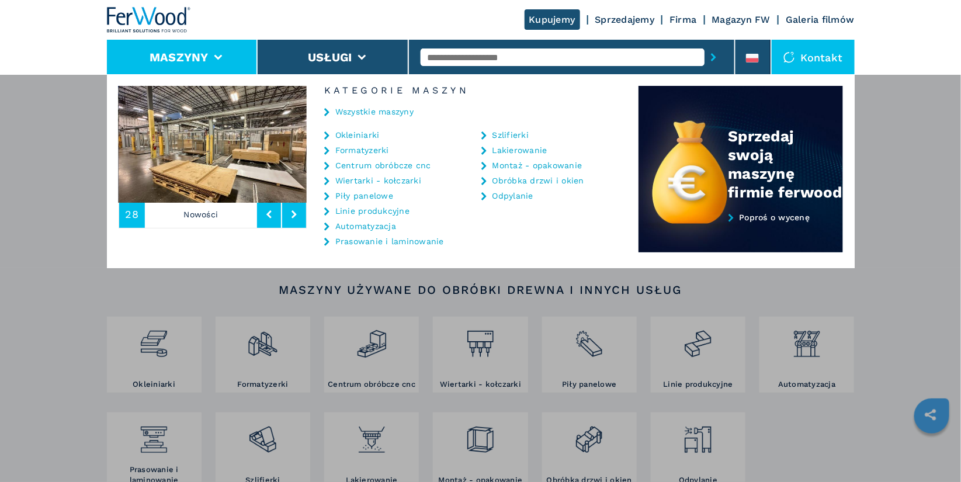
click at [378, 163] on link "Centrum obróbcze cnc" at bounding box center [383, 165] width 96 height 8
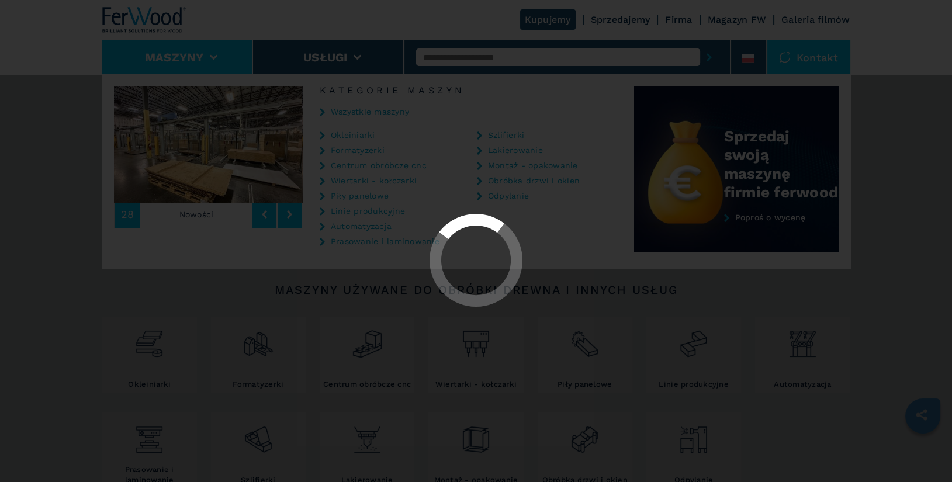
select select "**********"
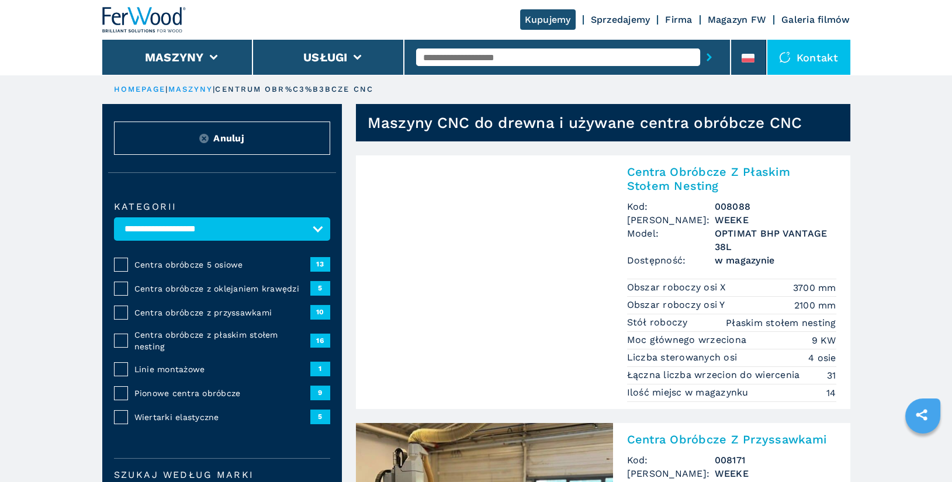
click at [238, 292] on span "Centra obróbcze z oklejaniem krawędzi" at bounding box center [222, 289] width 176 height 12
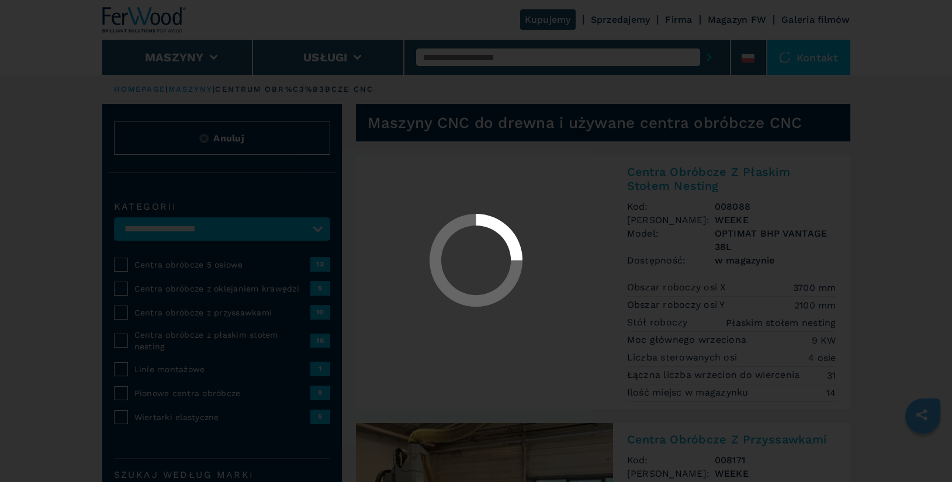
select select "**********"
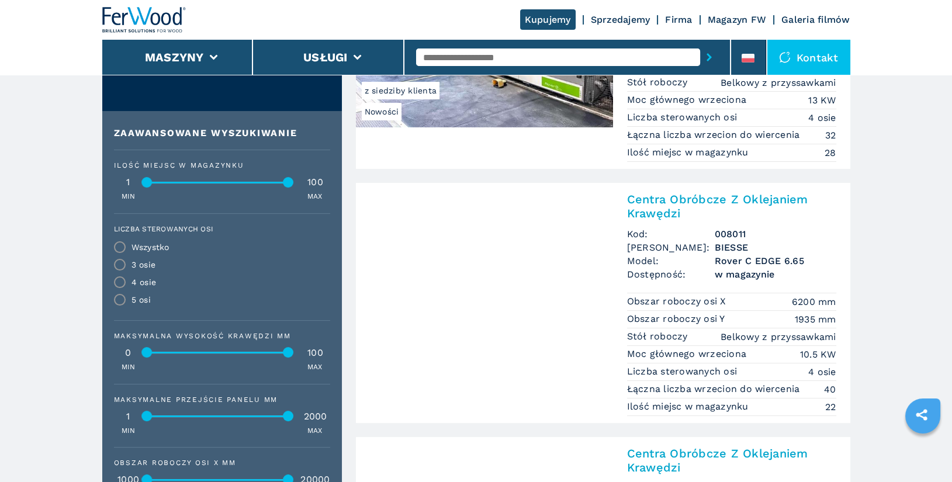
scroll to position [499, 0]
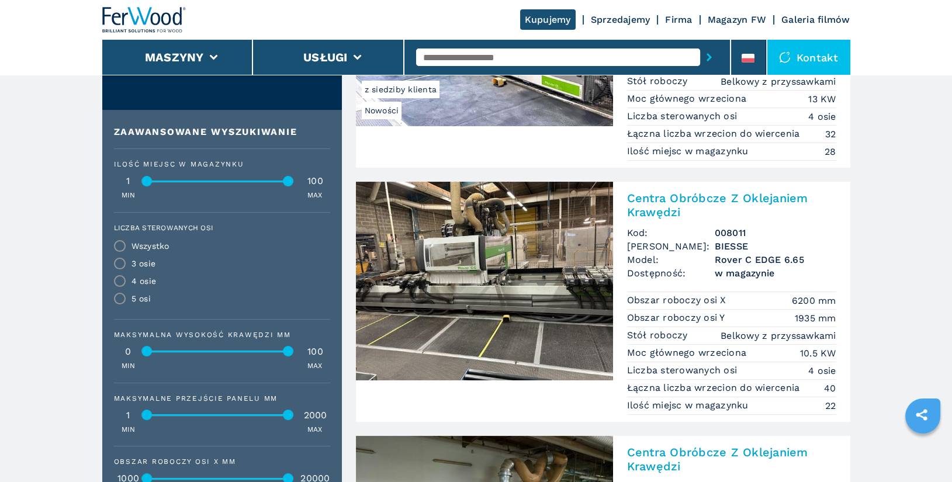
click at [703, 198] on h2 "Centra Obróbcze Z Oklejaniem Krawędzi" at bounding box center [731, 205] width 209 height 28
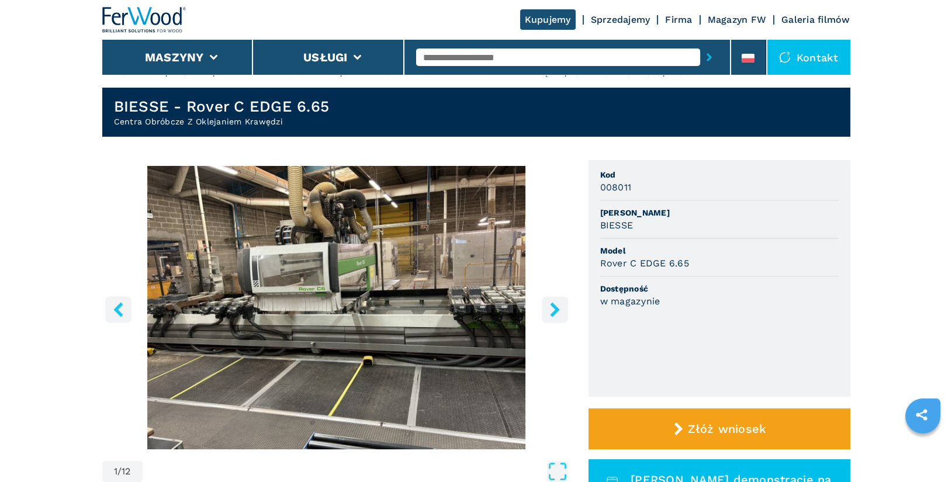
scroll to position [30, 0]
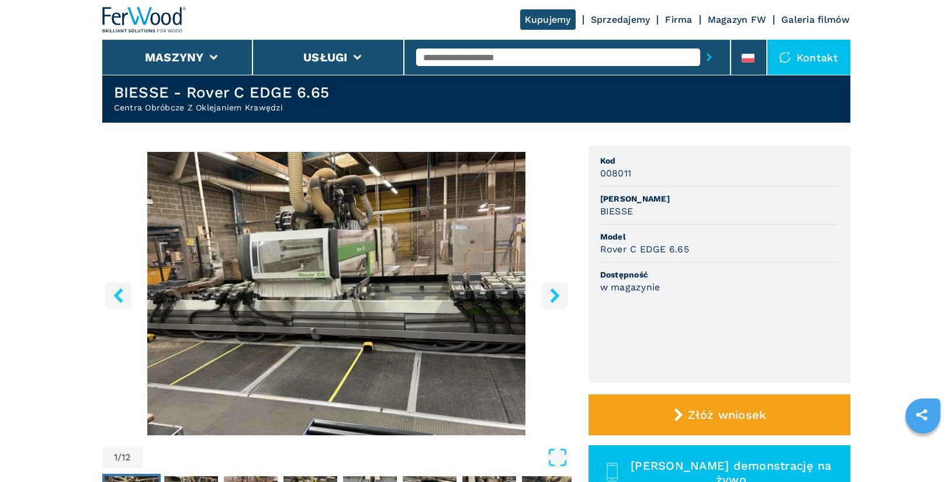
click at [551, 298] on icon "right-button" at bounding box center [554, 295] width 15 height 15
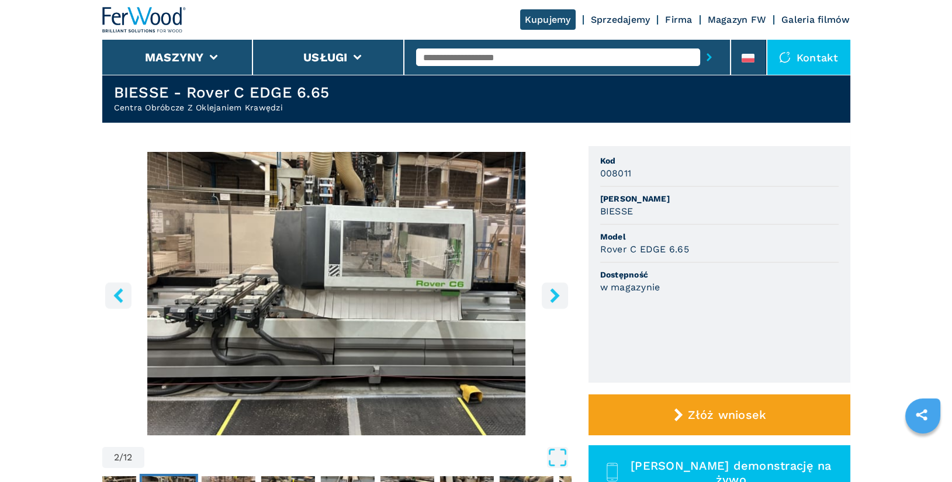
click at [551, 298] on icon "right-button" at bounding box center [554, 295] width 15 height 15
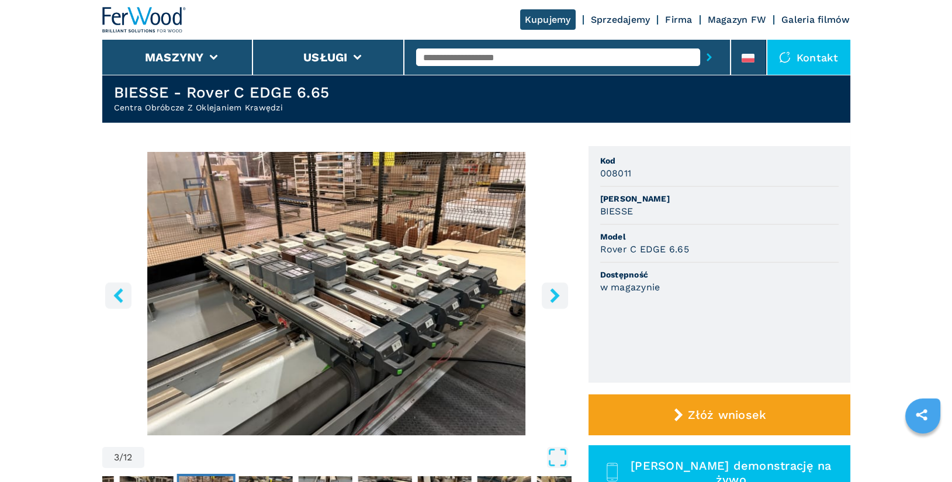
click at [551, 298] on icon "right-button" at bounding box center [554, 295] width 15 height 15
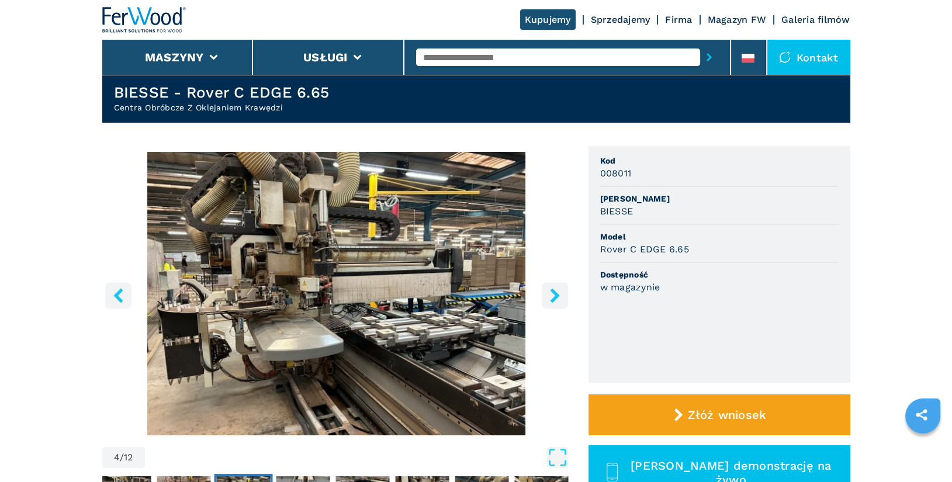
click at [551, 298] on icon "right-button" at bounding box center [554, 295] width 15 height 15
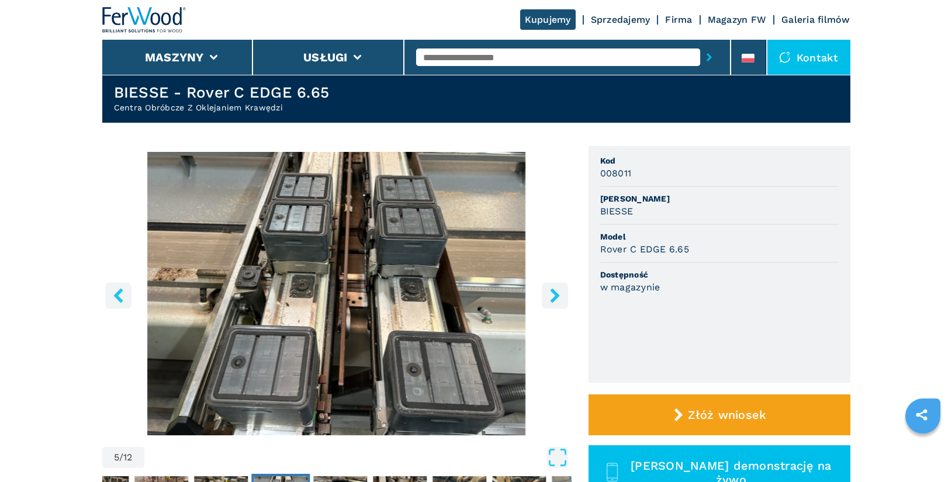
click at [551, 298] on icon "right-button" at bounding box center [554, 295] width 15 height 15
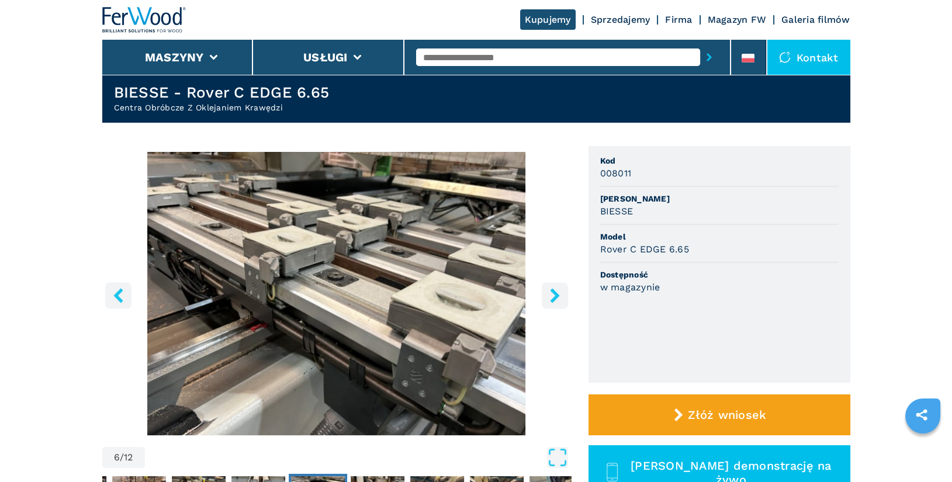
click at [551, 298] on icon "right-button" at bounding box center [554, 295] width 15 height 15
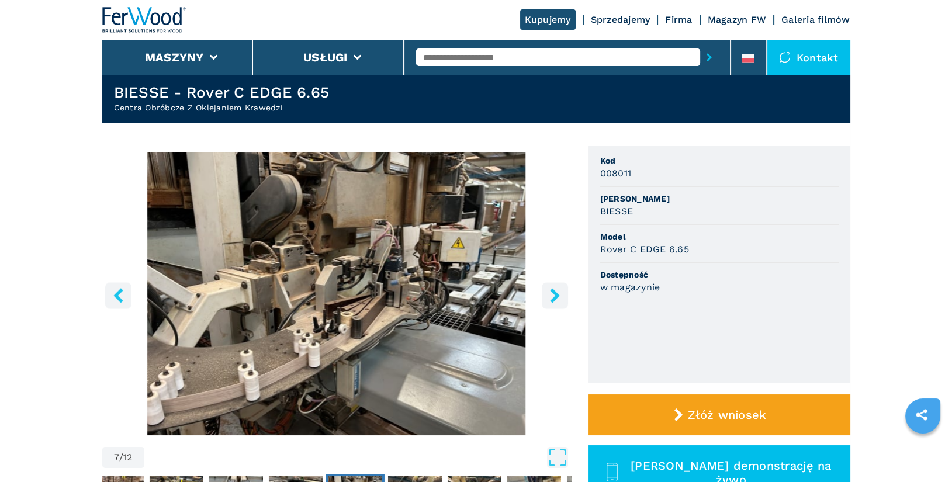
click at [551, 298] on icon "right-button" at bounding box center [554, 295] width 15 height 15
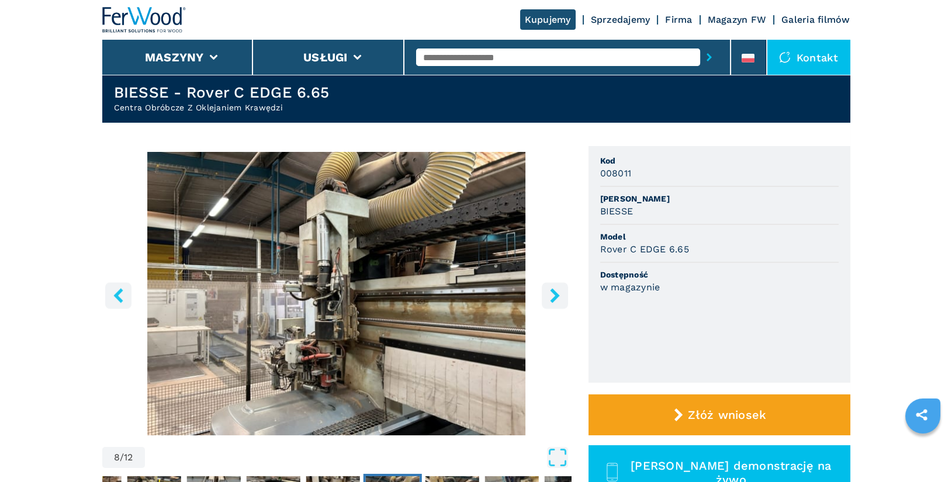
click at [551, 298] on icon "right-button" at bounding box center [554, 295] width 15 height 15
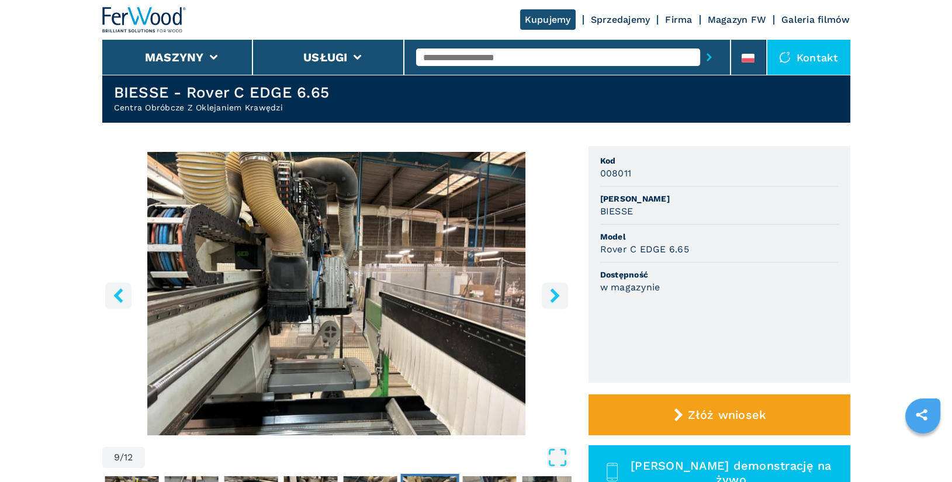
click at [551, 298] on icon "right-button" at bounding box center [554, 295] width 15 height 15
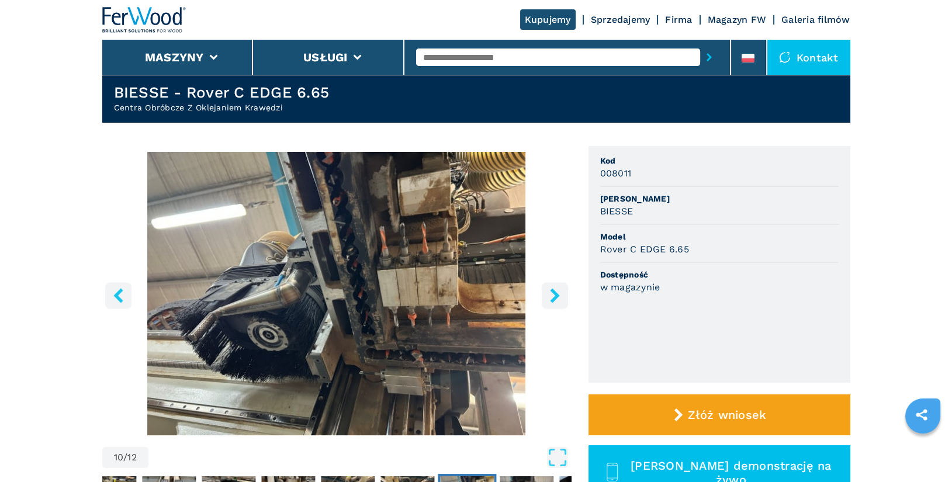
click at [551, 298] on icon "right-button" at bounding box center [554, 295] width 15 height 15
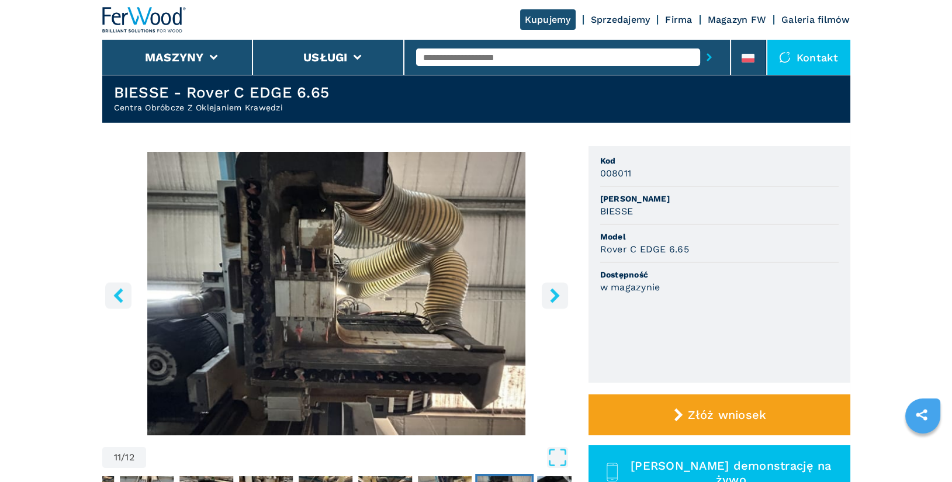
click at [554, 296] on icon "right-button" at bounding box center [554, 295] width 9 height 15
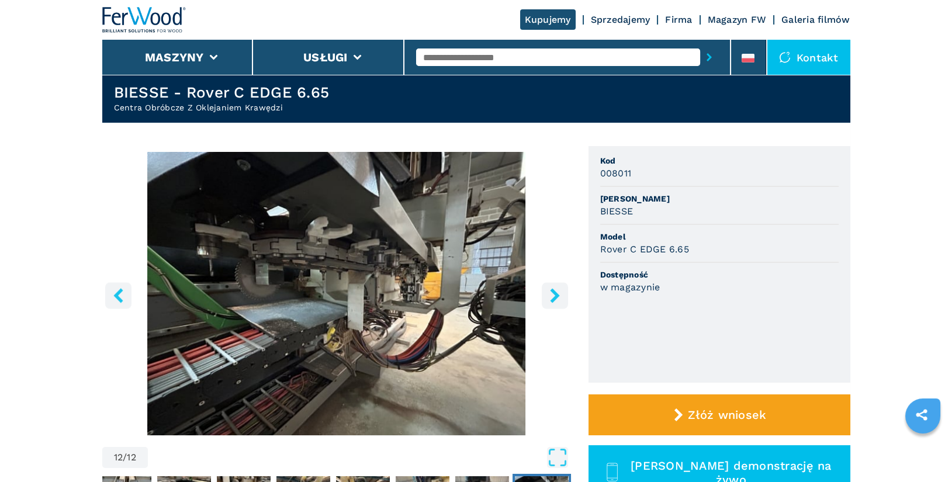
click at [554, 296] on icon "right-button" at bounding box center [554, 295] width 9 height 15
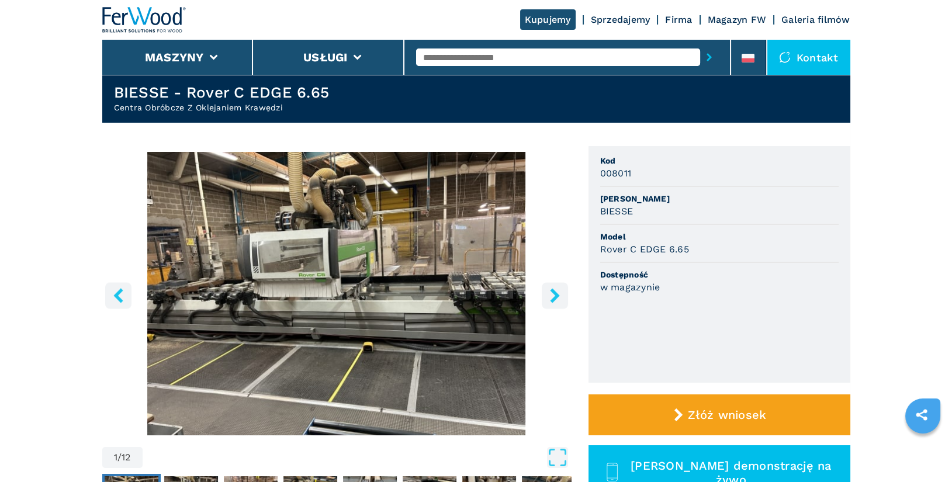
click at [554, 296] on icon "right-button" at bounding box center [554, 295] width 9 height 15
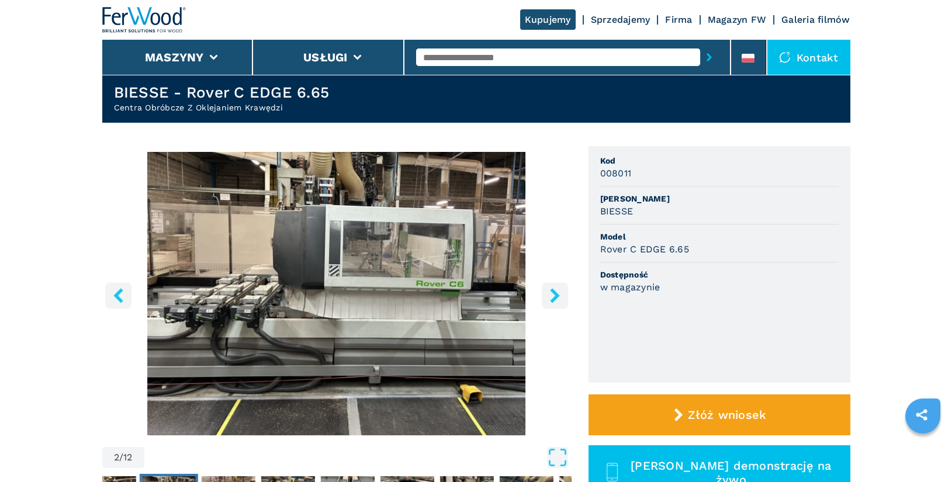
click at [554, 296] on icon "right-button" at bounding box center [554, 295] width 9 height 15
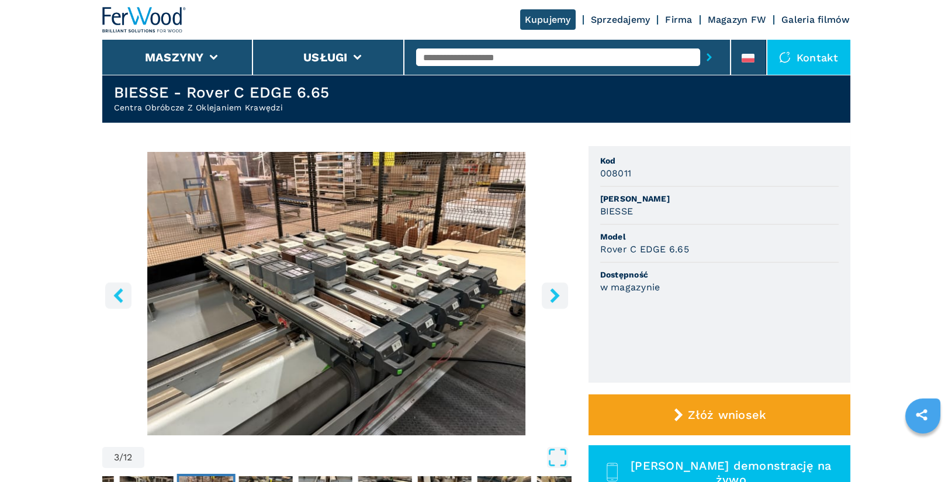
click at [553, 297] on icon "right-button" at bounding box center [554, 295] width 15 height 15
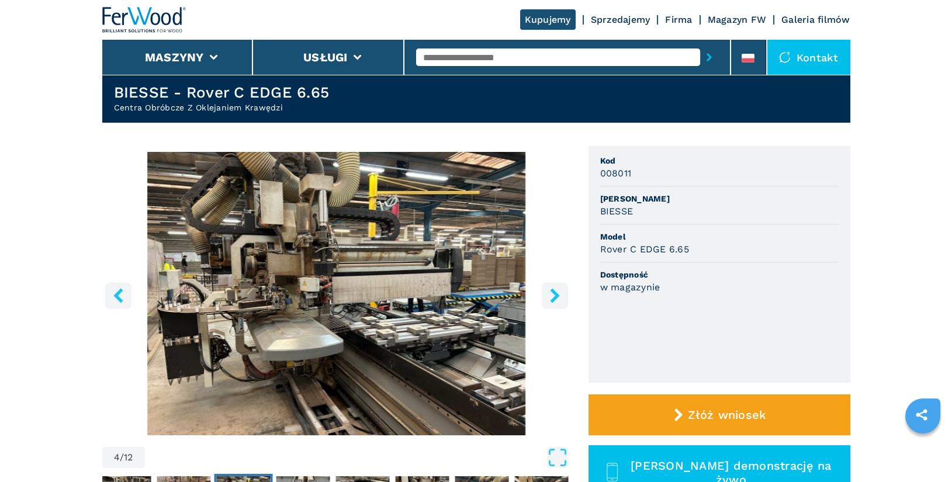
click at [553, 297] on icon "right-button" at bounding box center [554, 295] width 15 height 15
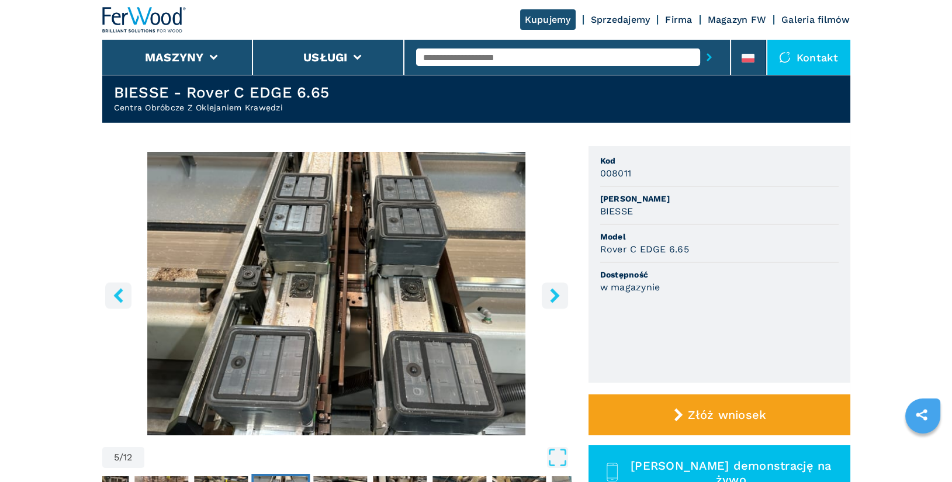
click at [553, 297] on icon "right-button" at bounding box center [554, 295] width 15 height 15
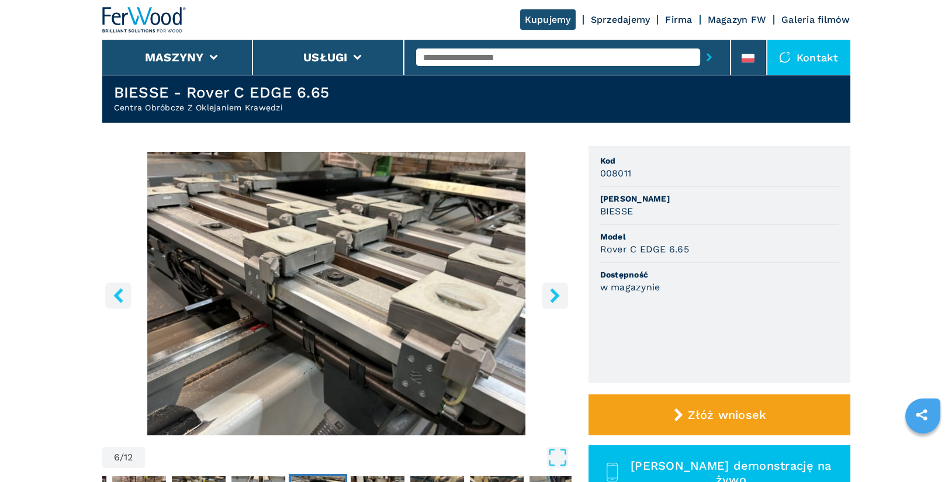
click at [553, 297] on icon "right-button" at bounding box center [554, 295] width 15 height 15
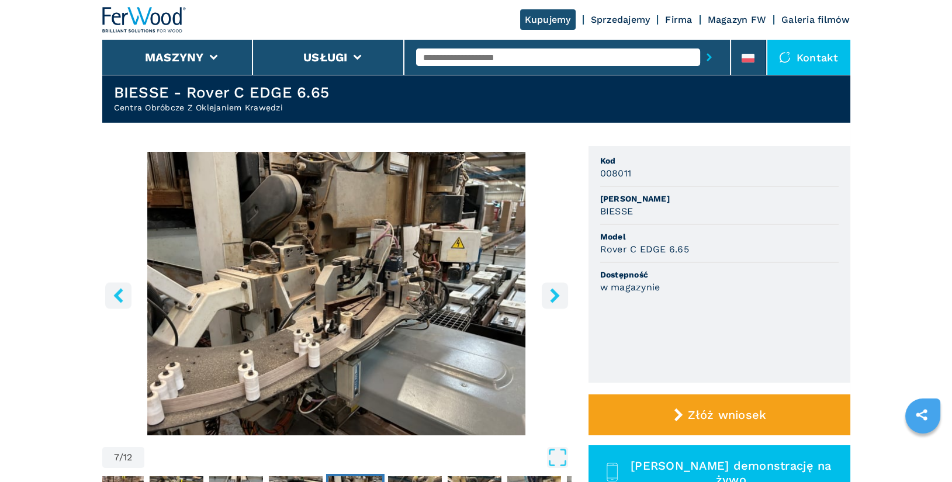
click at [559, 289] on icon "right-button" at bounding box center [554, 295] width 15 height 15
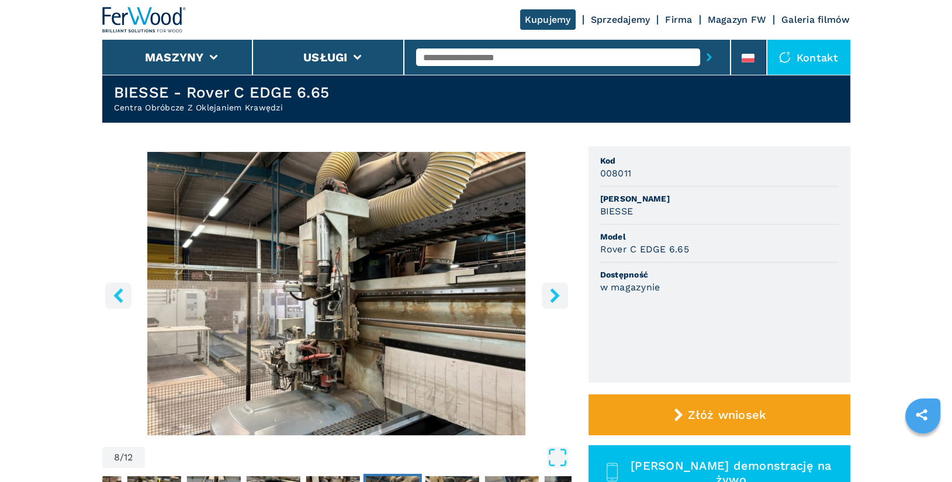
click at [554, 300] on icon "right-button" at bounding box center [554, 295] width 15 height 15
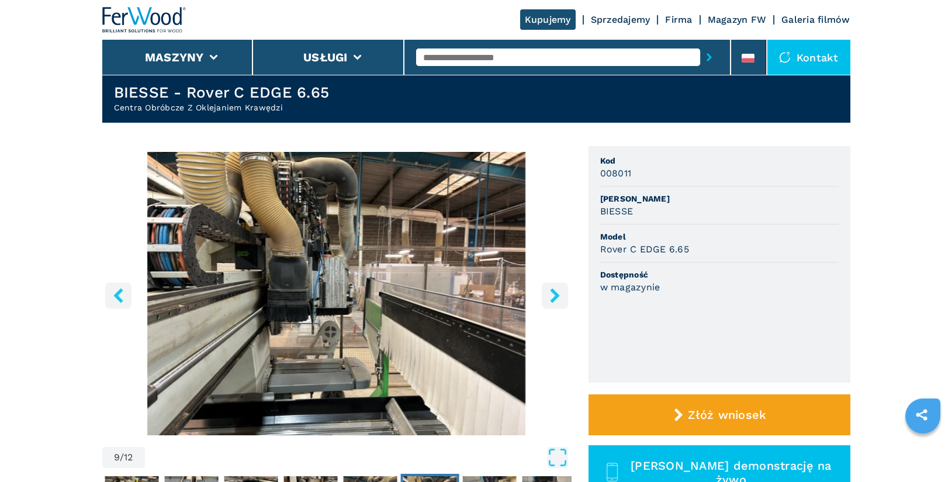
click at [554, 300] on icon "right-button" at bounding box center [554, 295] width 15 height 15
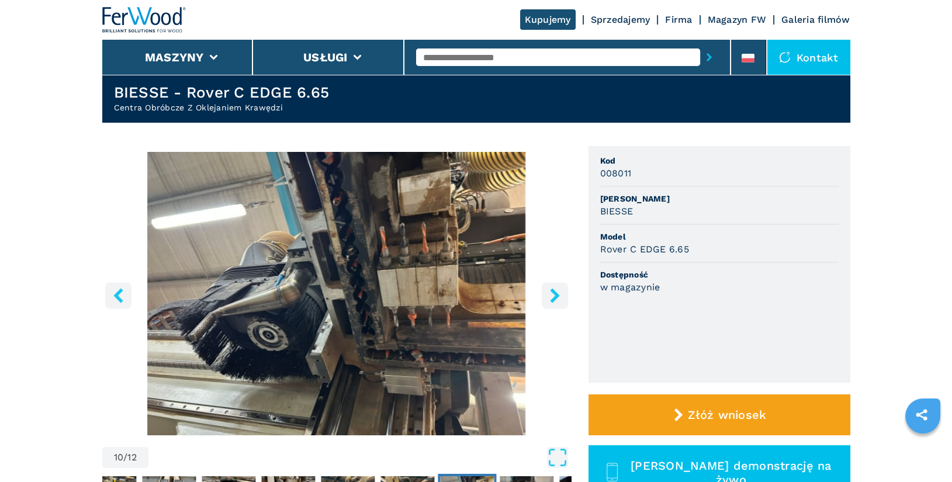
click at [554, 300] on icon "right-button" at bounding box center [554, 295] width 15 height 15
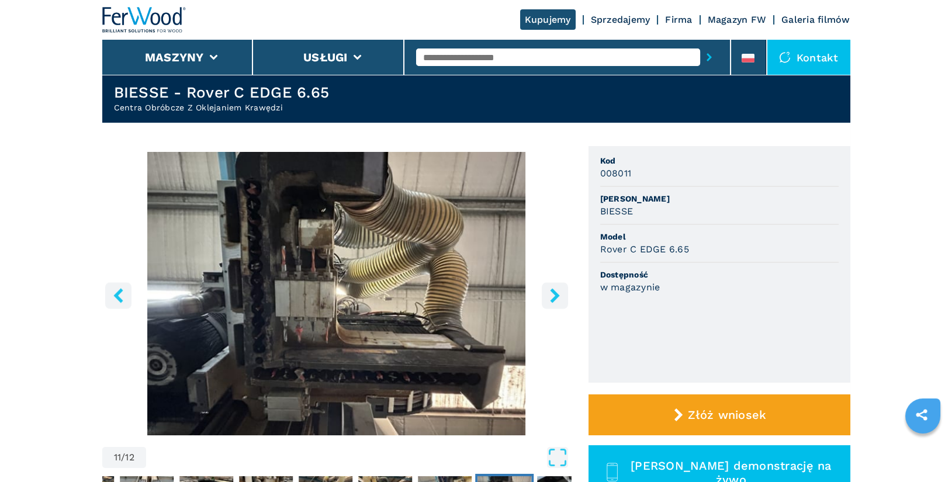
click at [554, 300] on icon "right-button" at bounding box center [554, 295] width 15 height 15
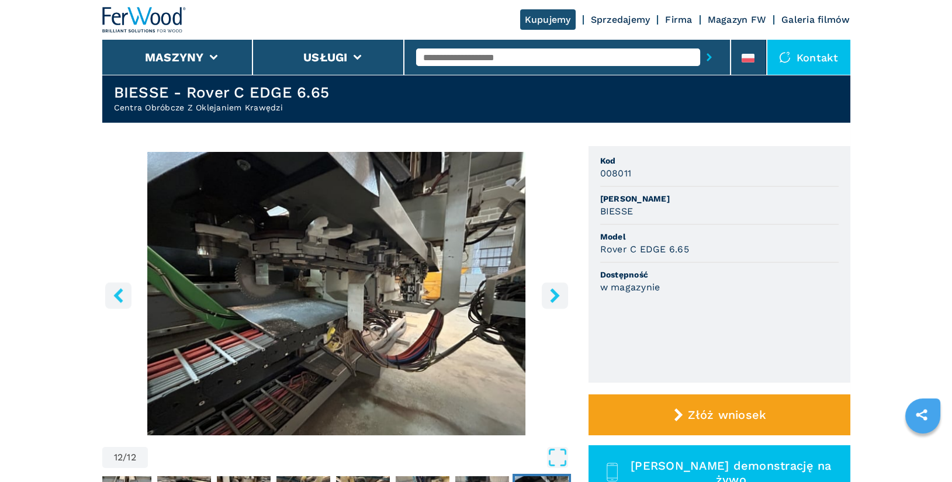
click at [554, 300] on icon "right-button" at bounding box center [554, 295] width 15 height 15
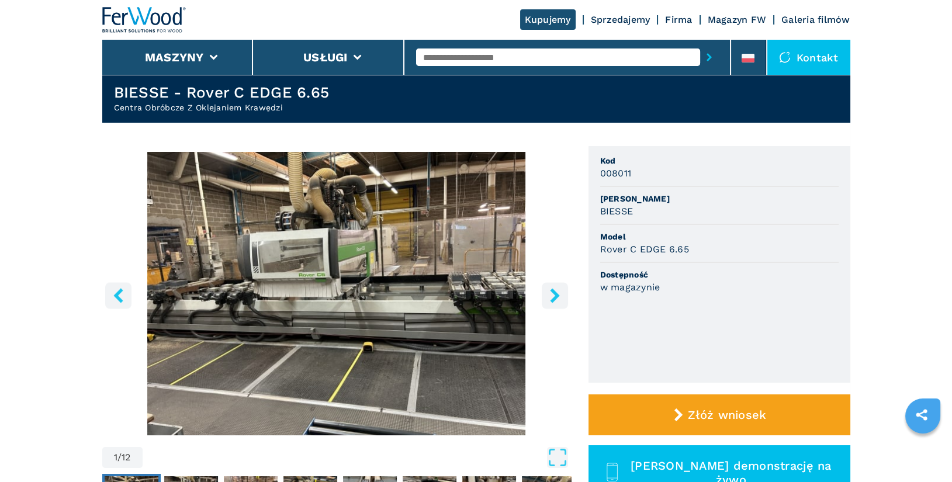
click at [554, 300] on icon "right-button" at bounding box center [554, 295] width 15 height 15
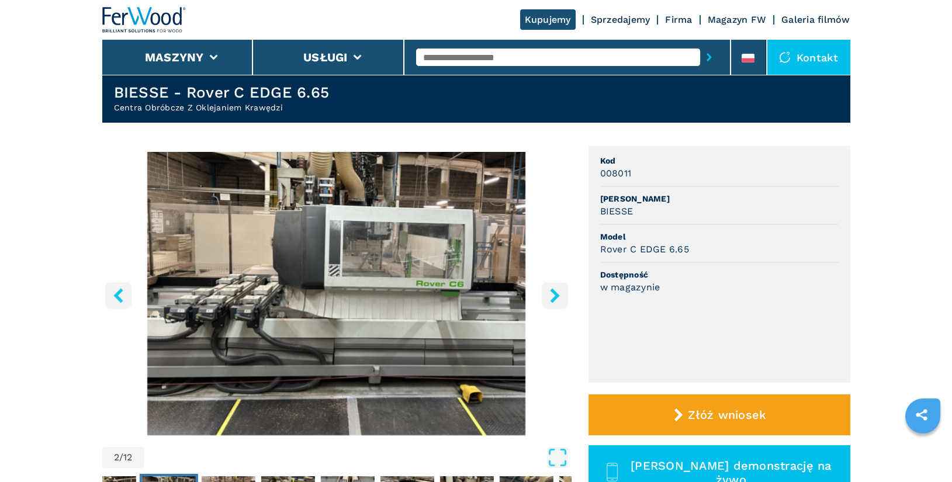
click at [554, 300] on icon "right-button" at bounding box center [554, 295] width 15 height 15
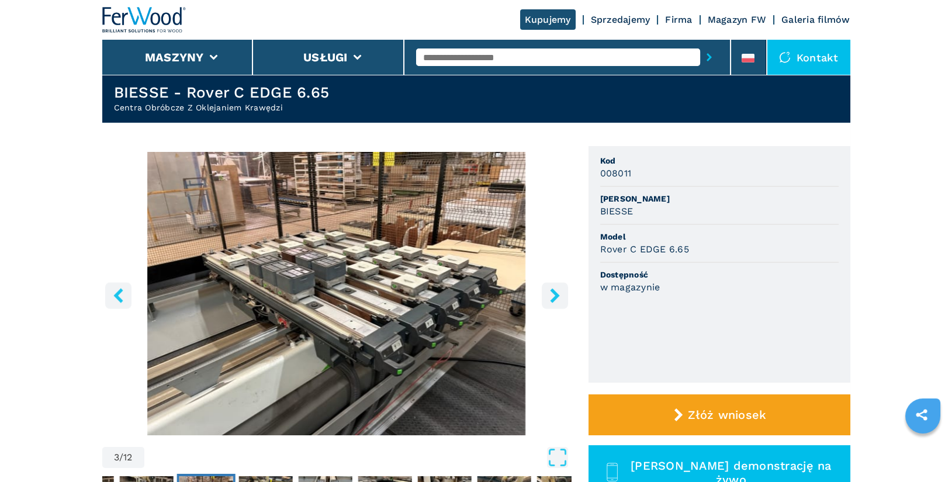
click at [550, 296] on icon "right-button" at bounding box center [554, 295] width 15 height 15
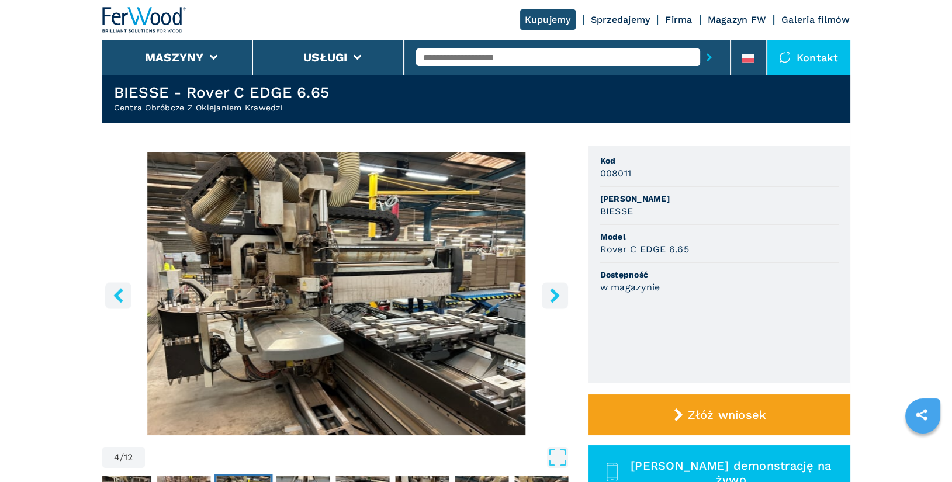
click at [550, 296] on icon "right-button" at bounding box center [554, 295] width 15 height 15
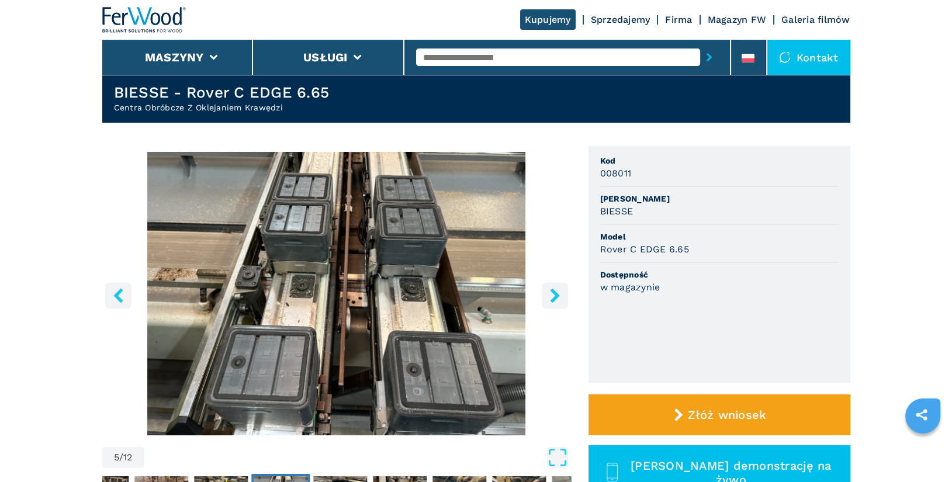
click at [550, 296] on icon "right-button" at bounding box center [554, 295] width 15 height 15
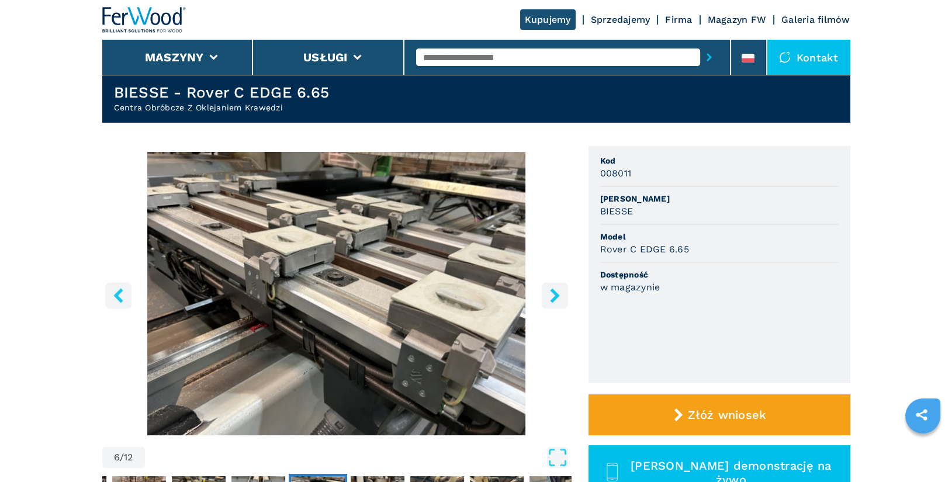
click at [550, 296] on icon "right-button" at bounding box center [554, 295] width 15 height 15
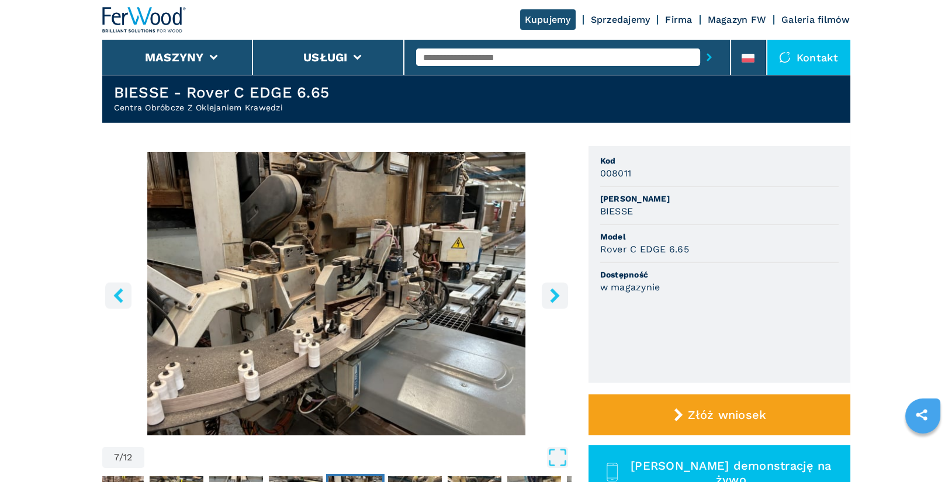
click at [116, 294] on icon "left-button" at bounding box center [117, 295] width 9 height 15
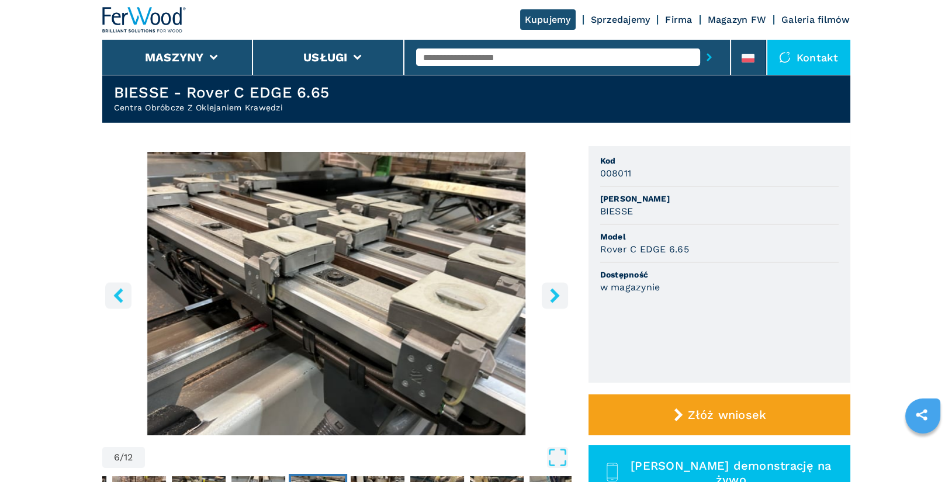
click at [117, 296] on icon "left-button" at bounding box center [117, 295] width 9 height 15
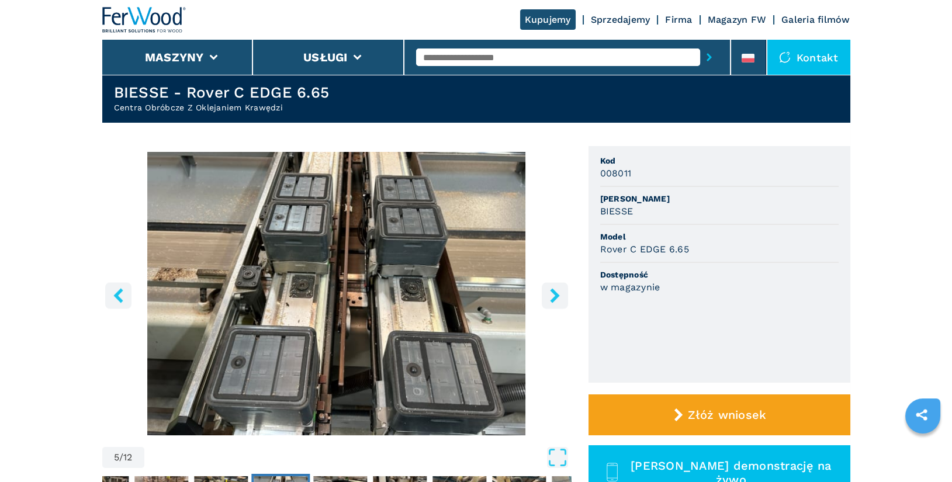
click at [117, 296] on icon "left-button" at bounding box center [117, 295] width 9 height 15
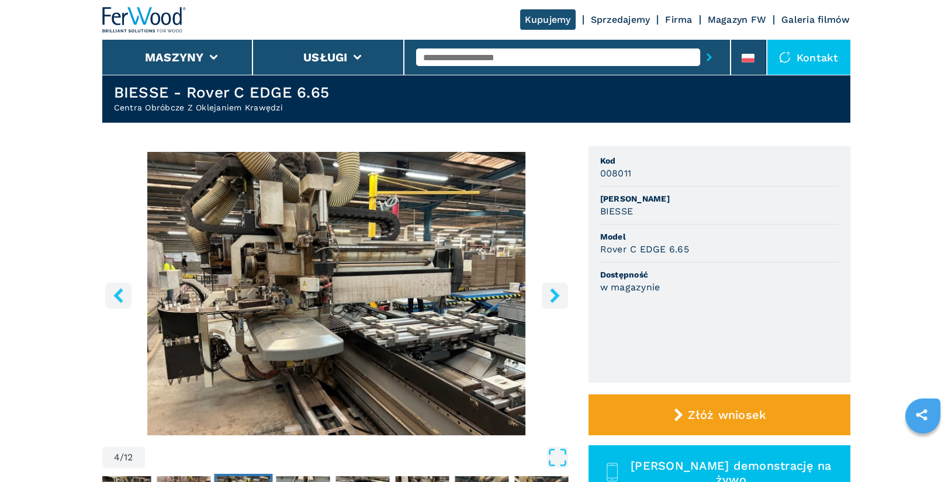
click at [117, 296] on icon "left-button" at bounding box center [117, 295] width 9 height 15
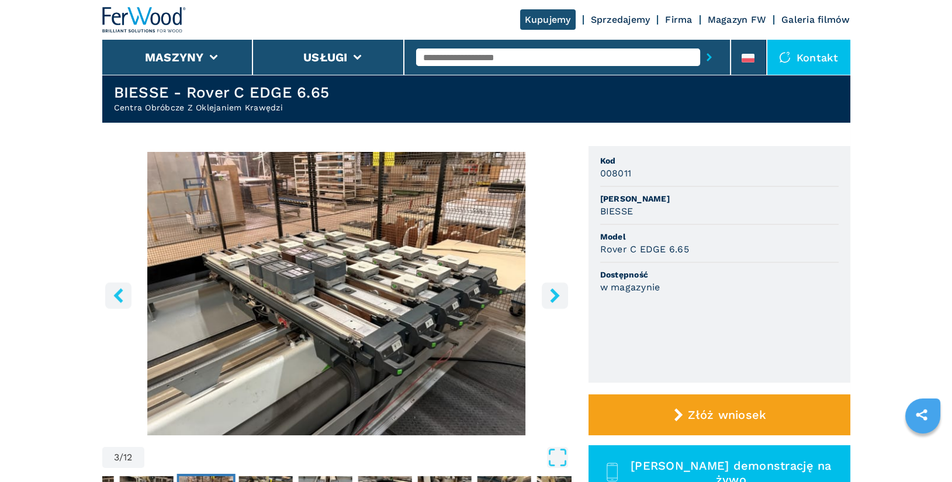
click at [117, 296] on icon "left-button" at bounding box center [117, 295] width 9 height 15
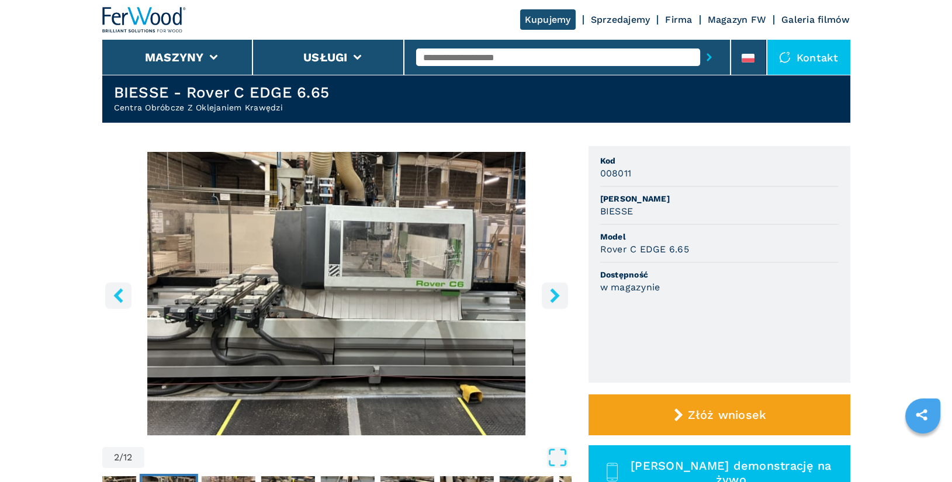
click at [117, 296] on icon "left-button" at bounding box center [117, 295] width 9 height 15
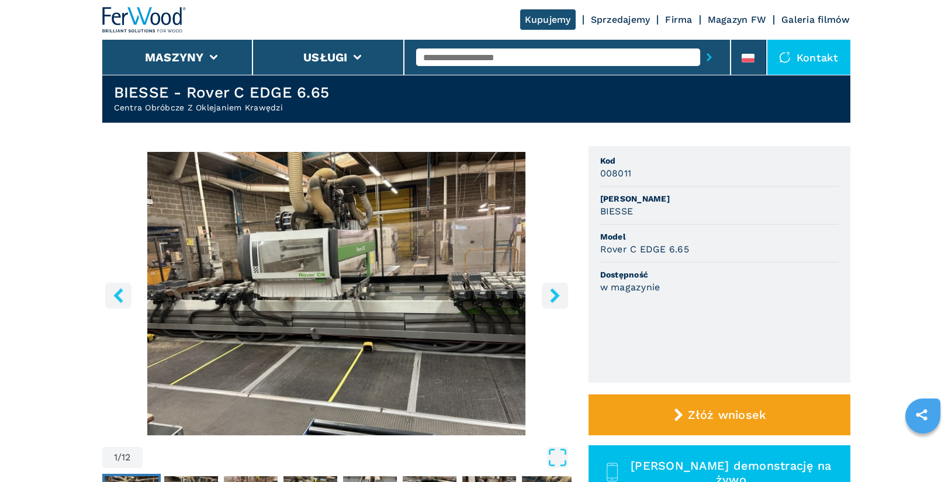
click at [117, 296] on icon "left-button" at bounding box center [117, 295] width 9 height 15
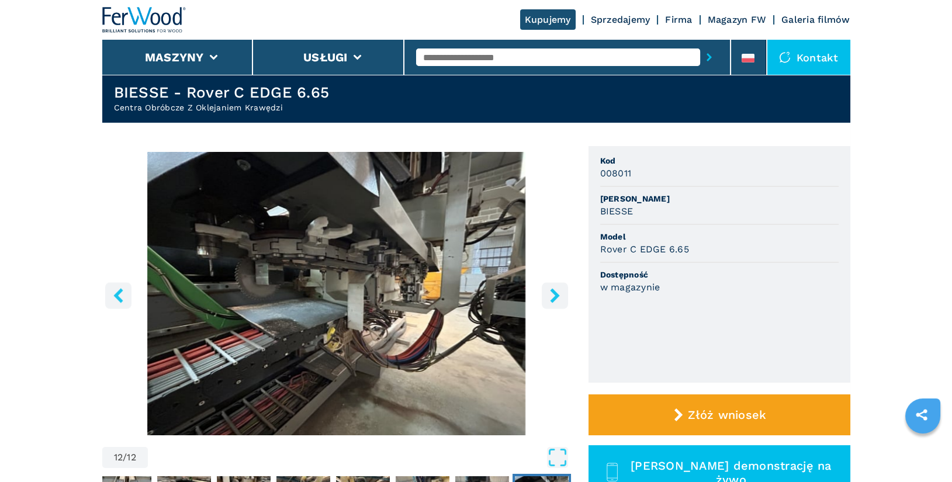
click at [117, 296] on icon "left-button" at bounding box center [117, 295] width 9 height 15
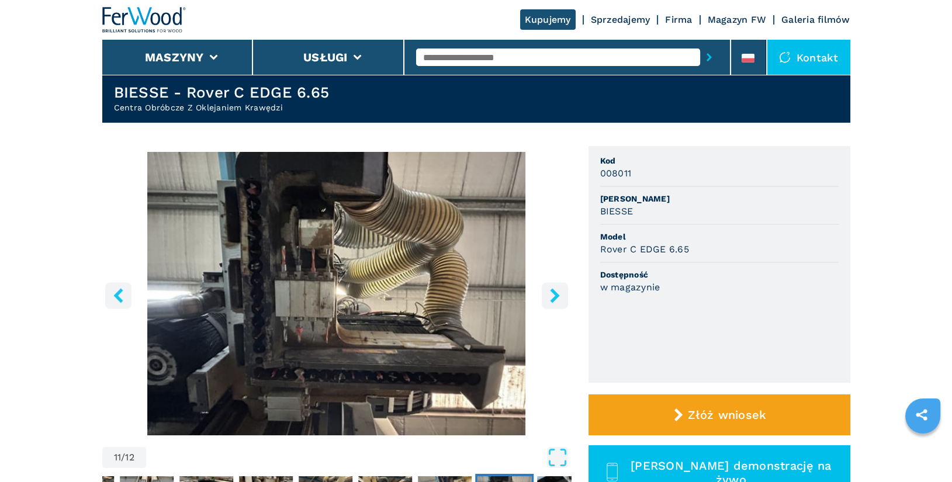
click at [117, 296] on icon "left-button" at bounding box center [117, 295] width 9 height 15
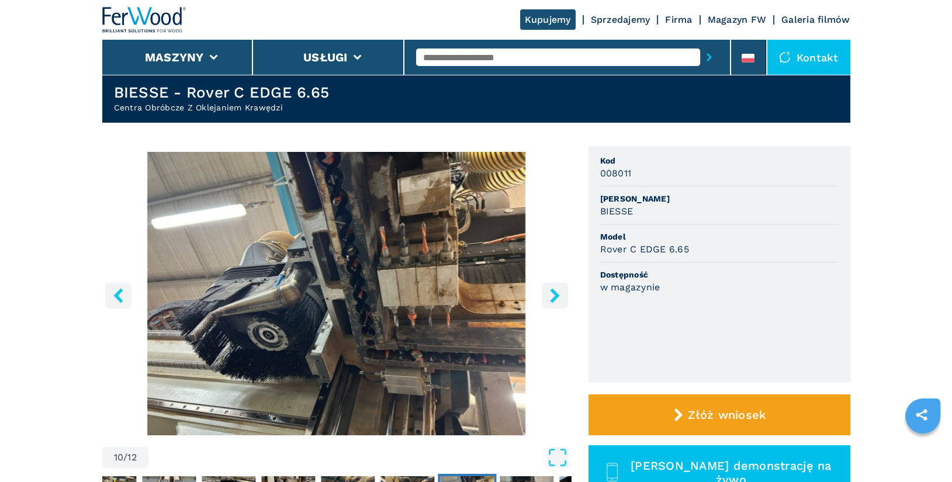
click at [552, 297] on icon "right-button" at bounding box center [554, 295] width 15 height 15
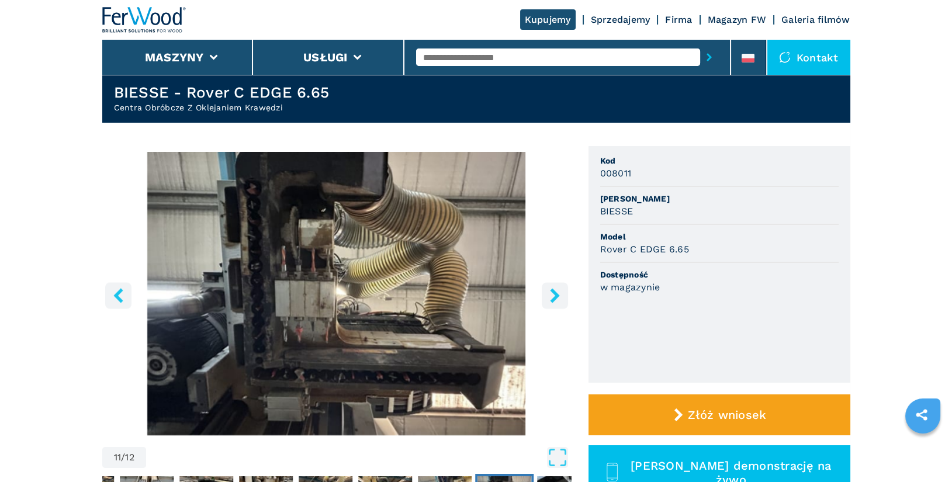
click at [120, 294] on icon "left-button" at bounding box center [118, 295] width 15 height 15
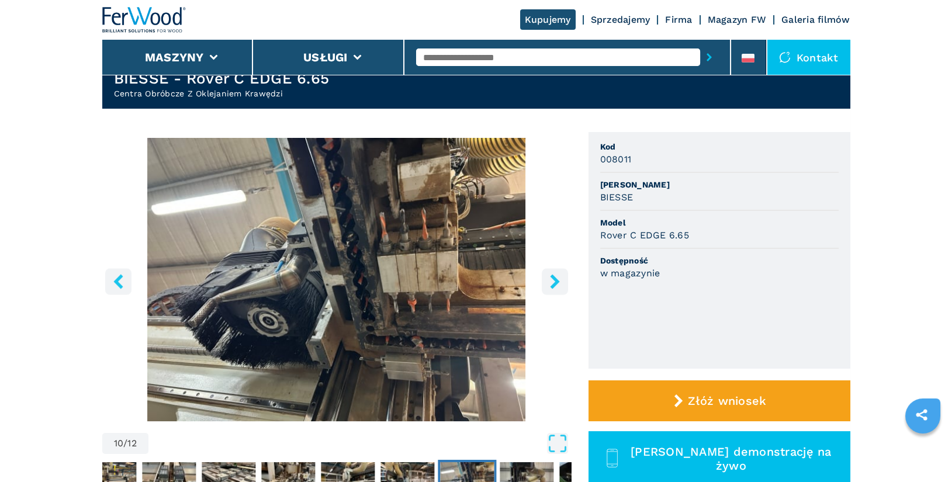
scroll to position [45, 0]
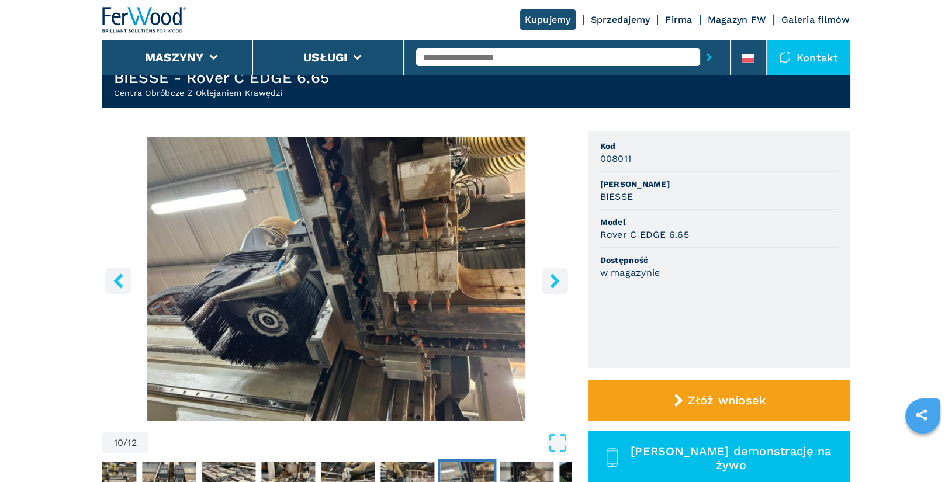
click at [549, 282] on icon "right-button" at bounding box center [554, 280] width 15 height 15
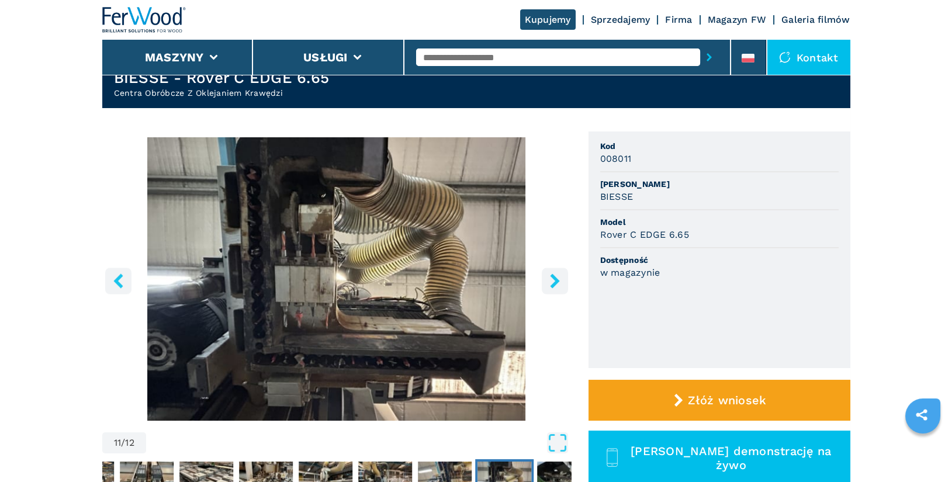
click at [556, 286] on icon "right-button" at bounding box center [554, 280] width 15 height 15
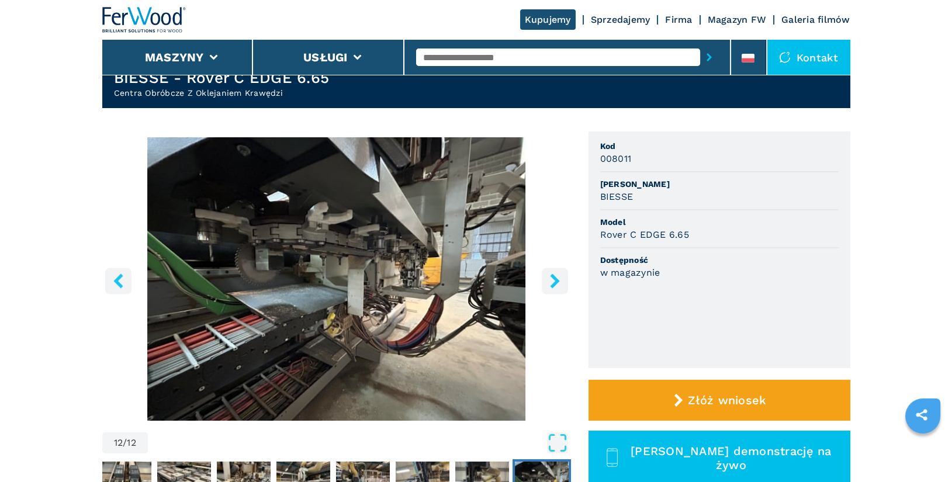
click at [556, 286] on icon "right-button" at bounding box center [554, 280] width 15 height 15
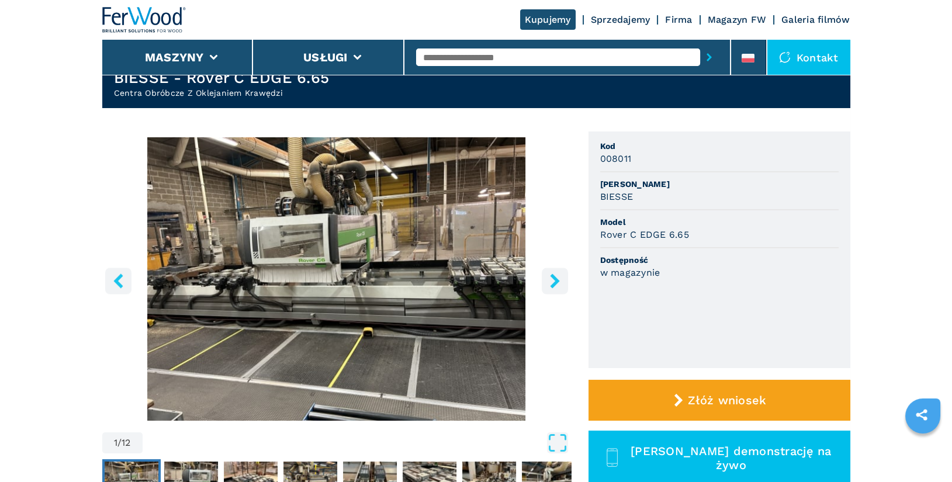
click at [556, 286] on icon "right-button" at bounding box center [554, 280] width 15 height 15
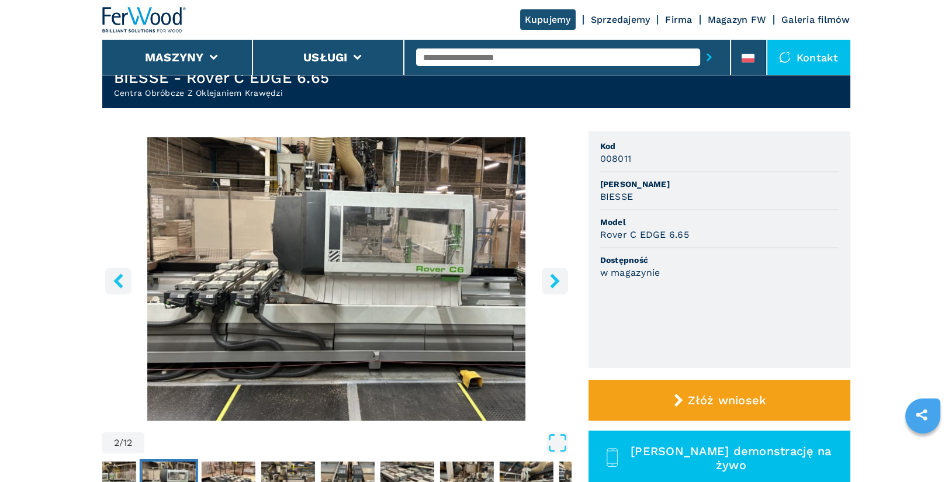
click at [556, 286] on icon "right-button" at bounding box center [554, 280] width 15 height 15
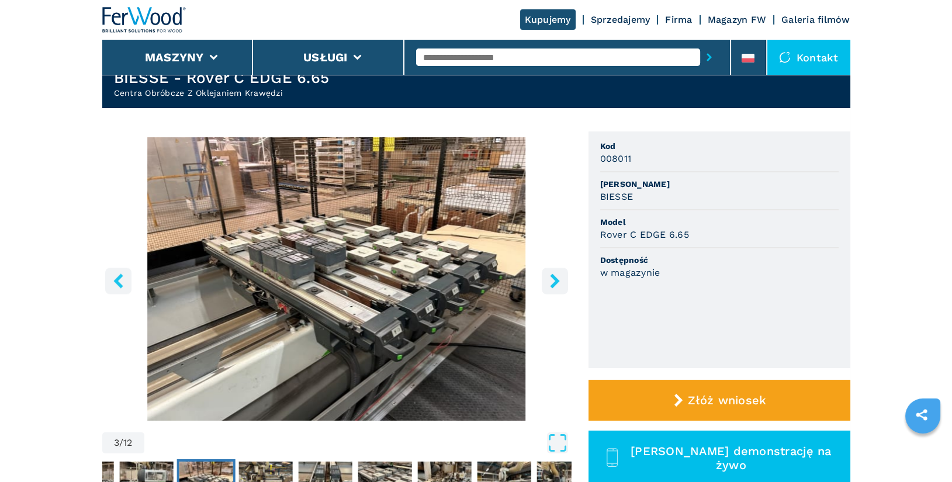
click at [556, 286] on icon "right-button" at bounding box center [554, 280] width 15 height 15
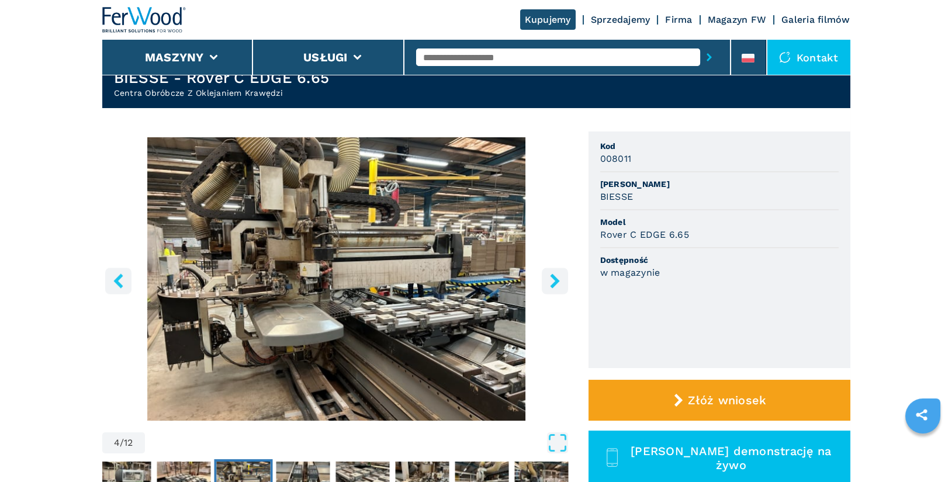
click at [558, 282] on icon "right-button" at bounding box center [554, 280] width 15 height 15
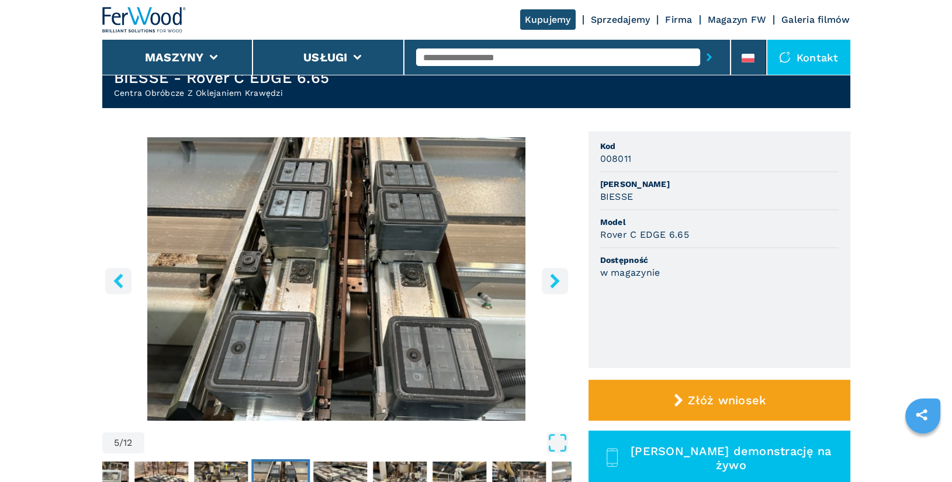
click at [558, 282] on icon "right-button" at bounding box center [554, 280] width 15 height 15
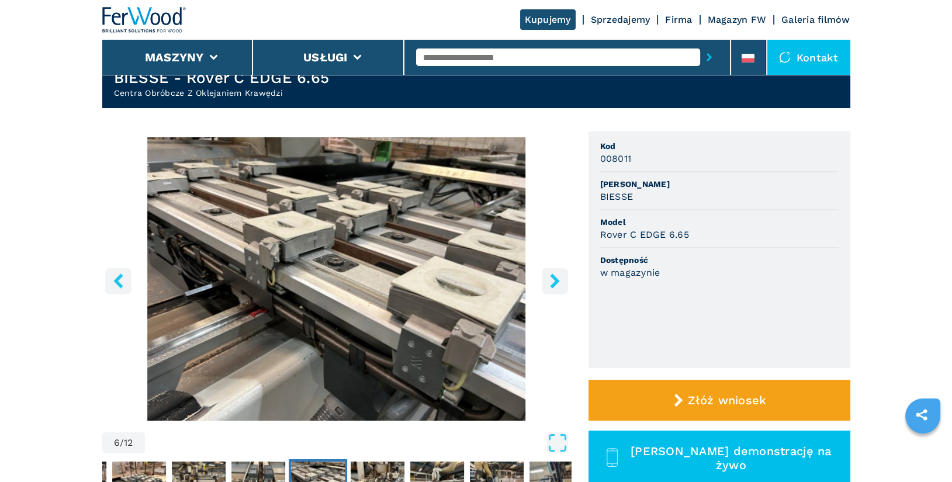
click at [554, 283] on icon "right-button" at bounding box center [554, 280] width 9 height 15
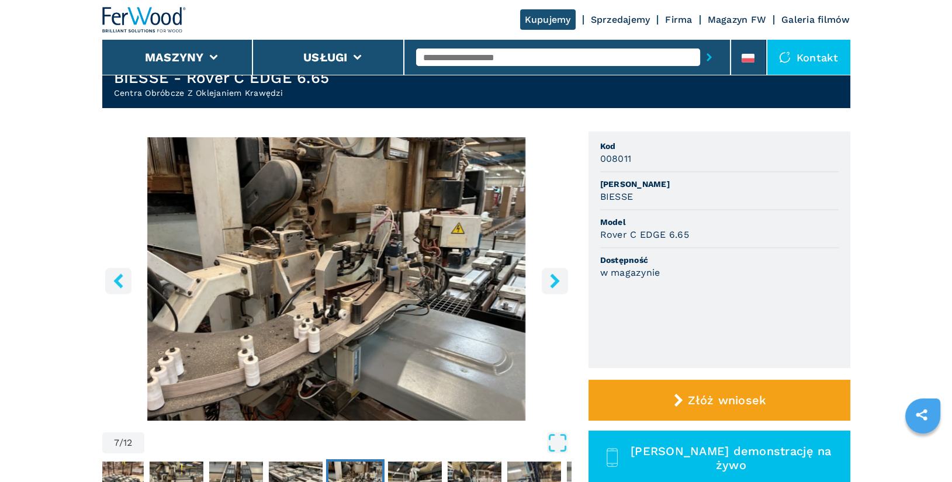
click at [554, 283] on icon "right-button" at bounding box center [554, 280] width 9 height 15
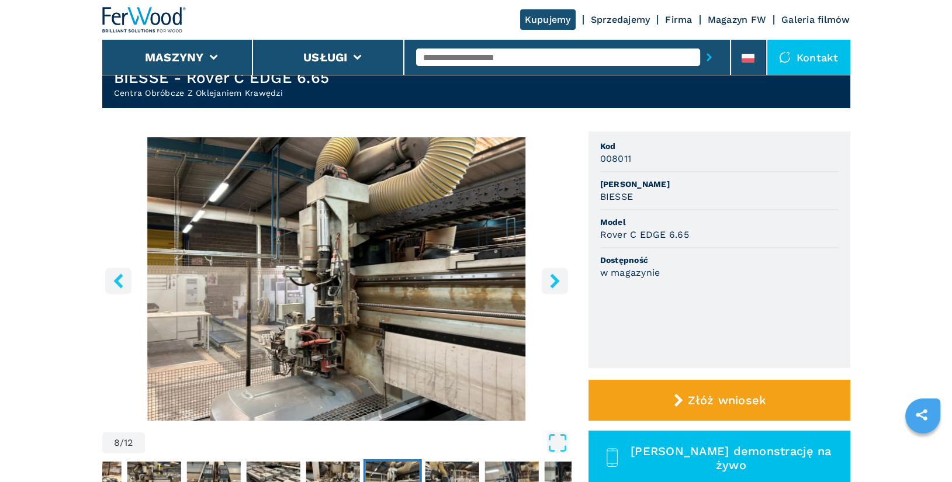
click at [554, 283] on icon "right-button" at bounding box center [554, 280] width 9 height 15
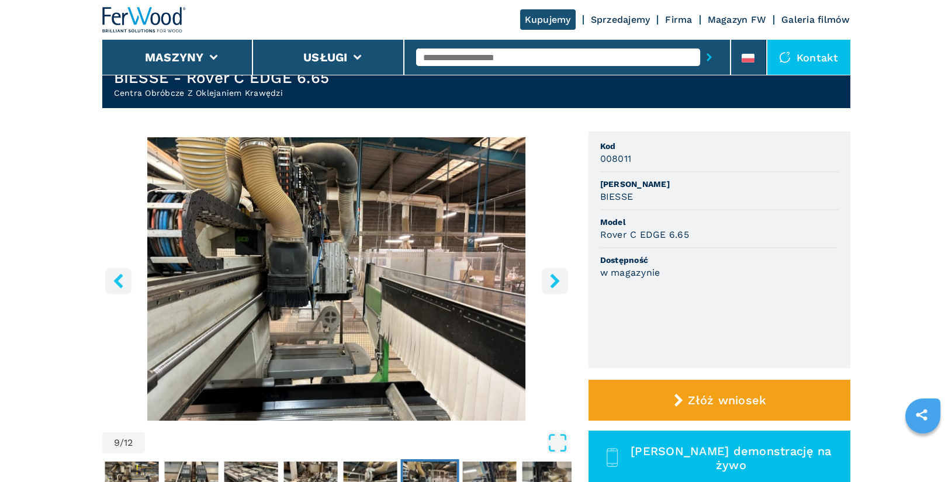
scroll to position [0, 0]
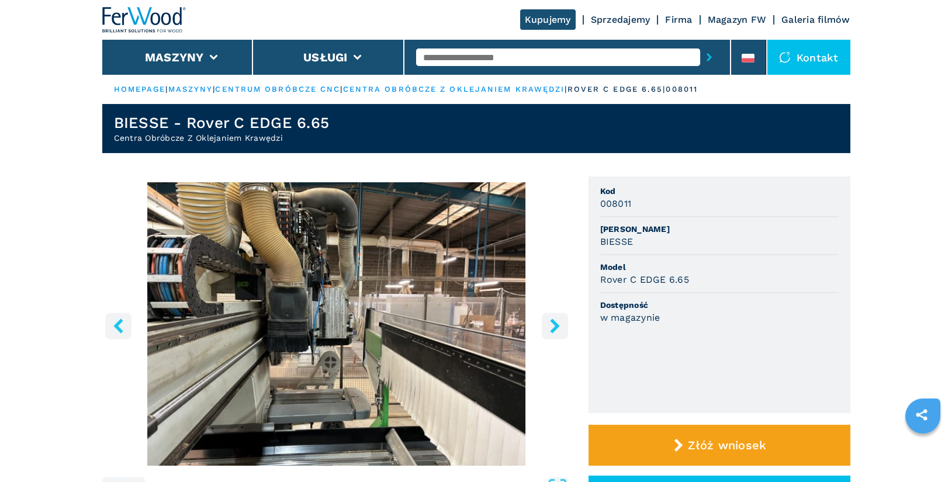
click at [467, 88] on link "centra obróbcze z oklejaniem krawędzi" at bounding box center [454, 89] width 222 height 9
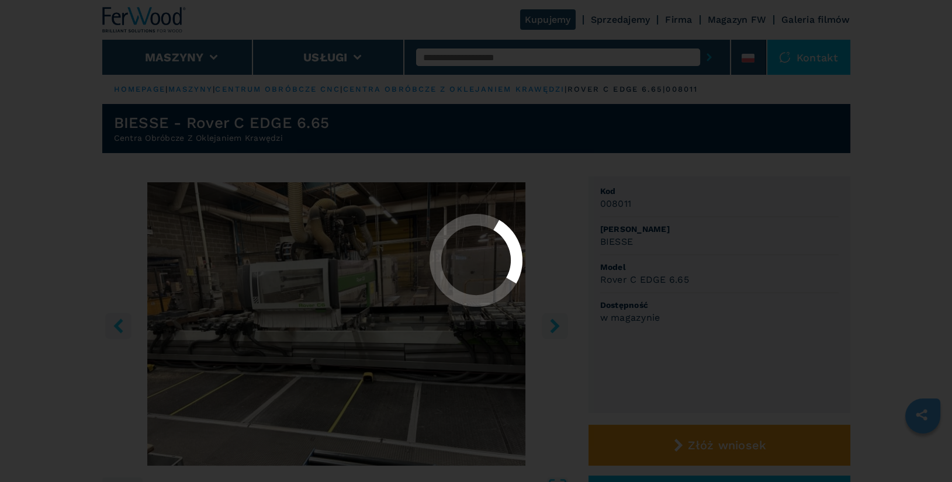
select select "**********"
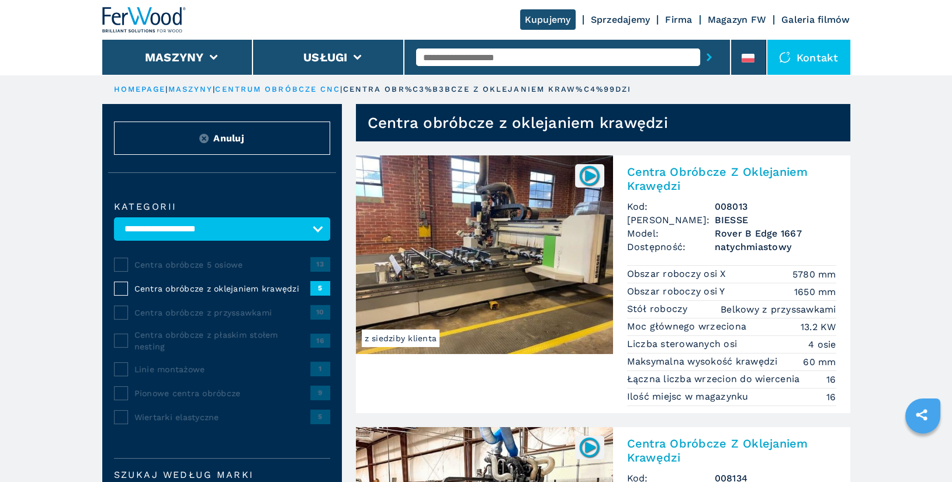
click at [227, 15] on div "Kupujemy Sprzedajemy Firma Magazyn FW Galeria filmów" at bounding box center [476, 20] width 748 height 40
